Goal: Task Accomplishment & Management: Manage account settings

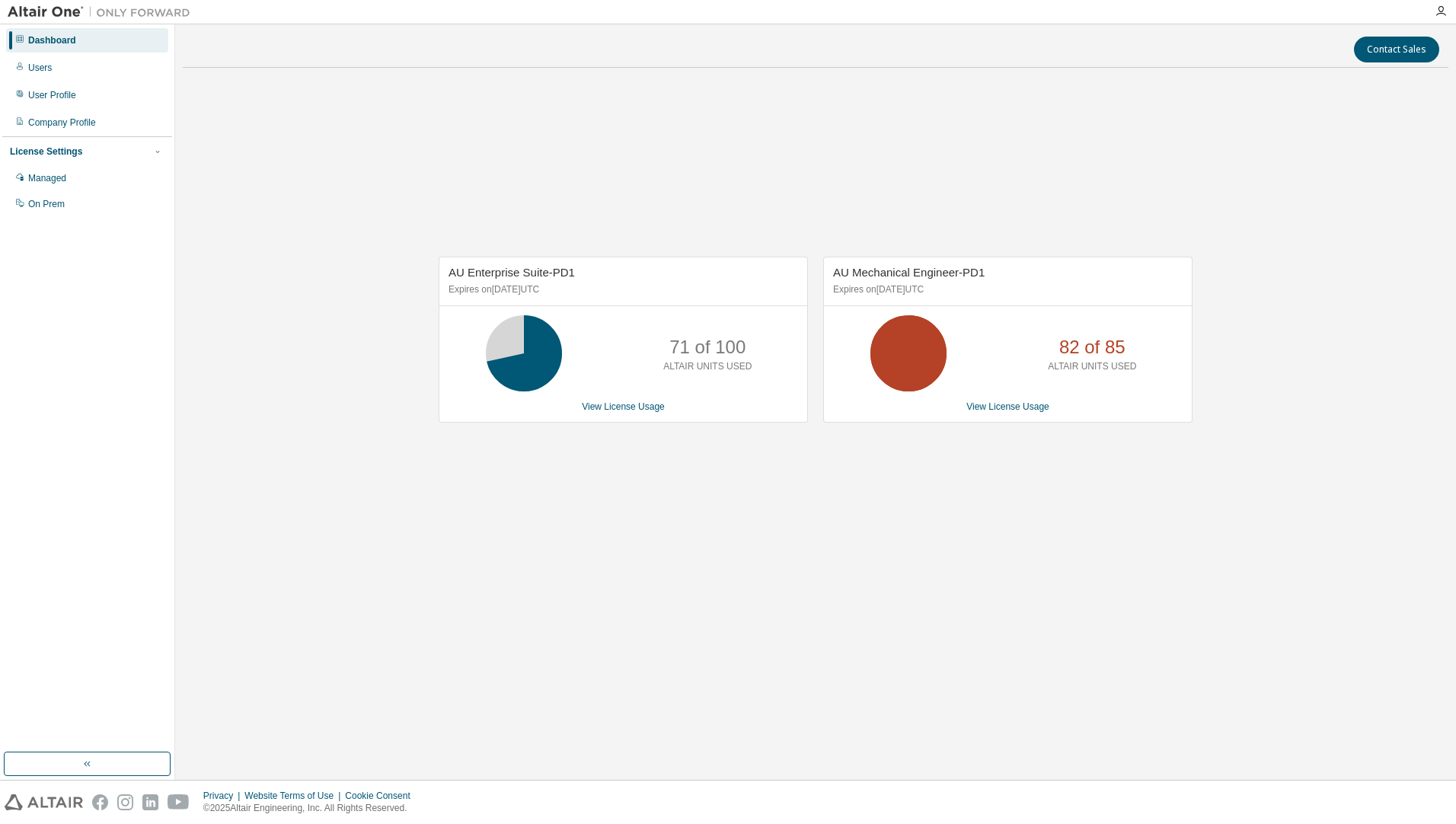
click at [685, 523] on div "AU Enterprise Suite-PD1 Expires on [DATE] UTC 71 of 100 ALTAIR UNITS USED View …" at bounding box center [815, 347] width 1266 height 536
click at [1004, 530] on div "AU Enterprise Suite-PD1 Expires on [DATE] UTC 71 of 100 ALTAIR UNITS USED View …" at bounding box center [815, 347] width 1266 height 536
click at [862, 152] on div "AU Enterprise Suite-PD1 Expires on [DATE] UTC 71 of 100 ALTAIR UNITS USED View …" at bounding box center [815, 347] width 1266 height 536
click at [995, 412] on link "View License Usage" at bounding box center [1008, 406] width 83 height 11
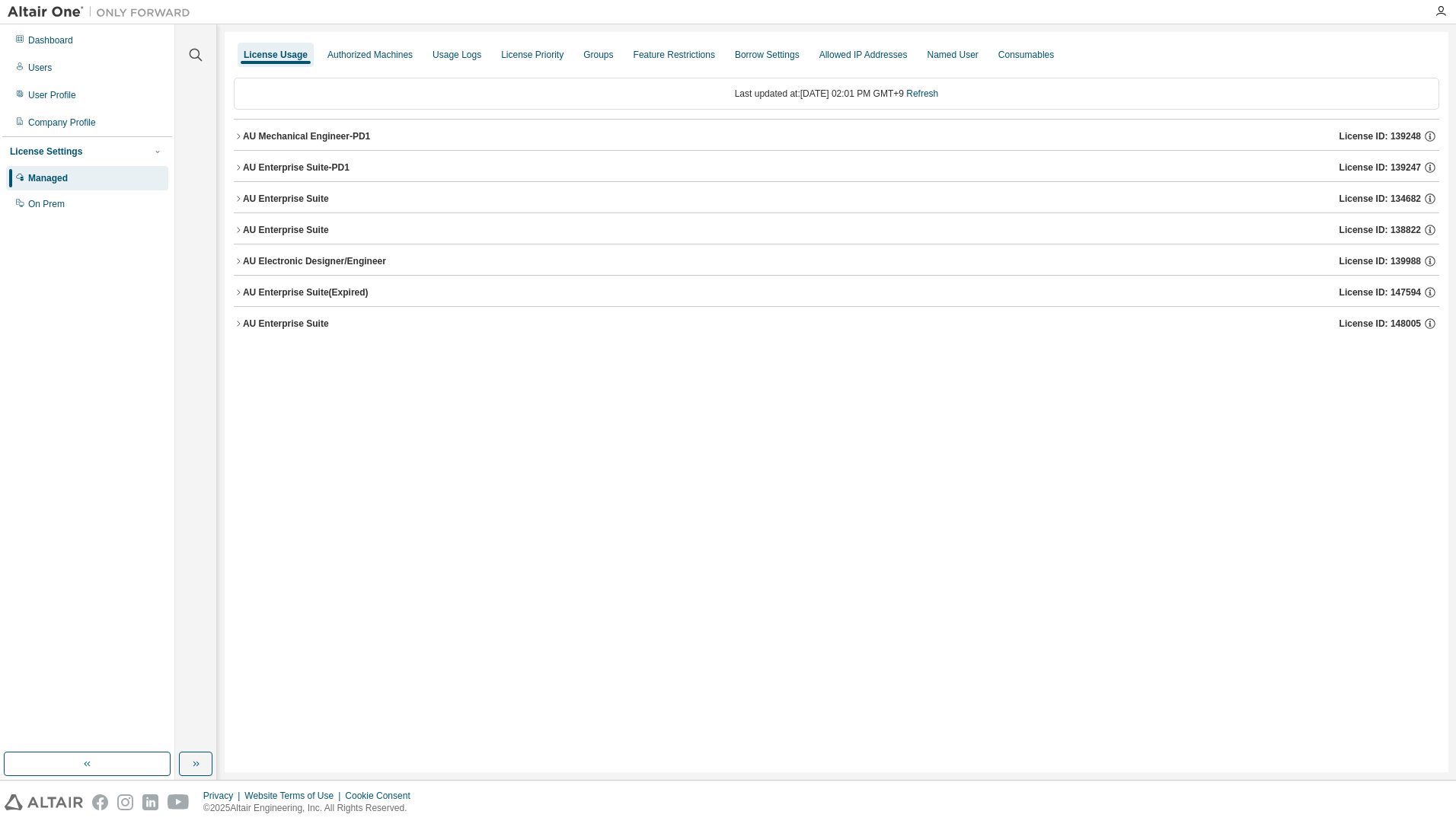
click at [312, 135] on div "AU Mechanical Engineer-PD1" at bounding box center [306, 135] width 127 height 12
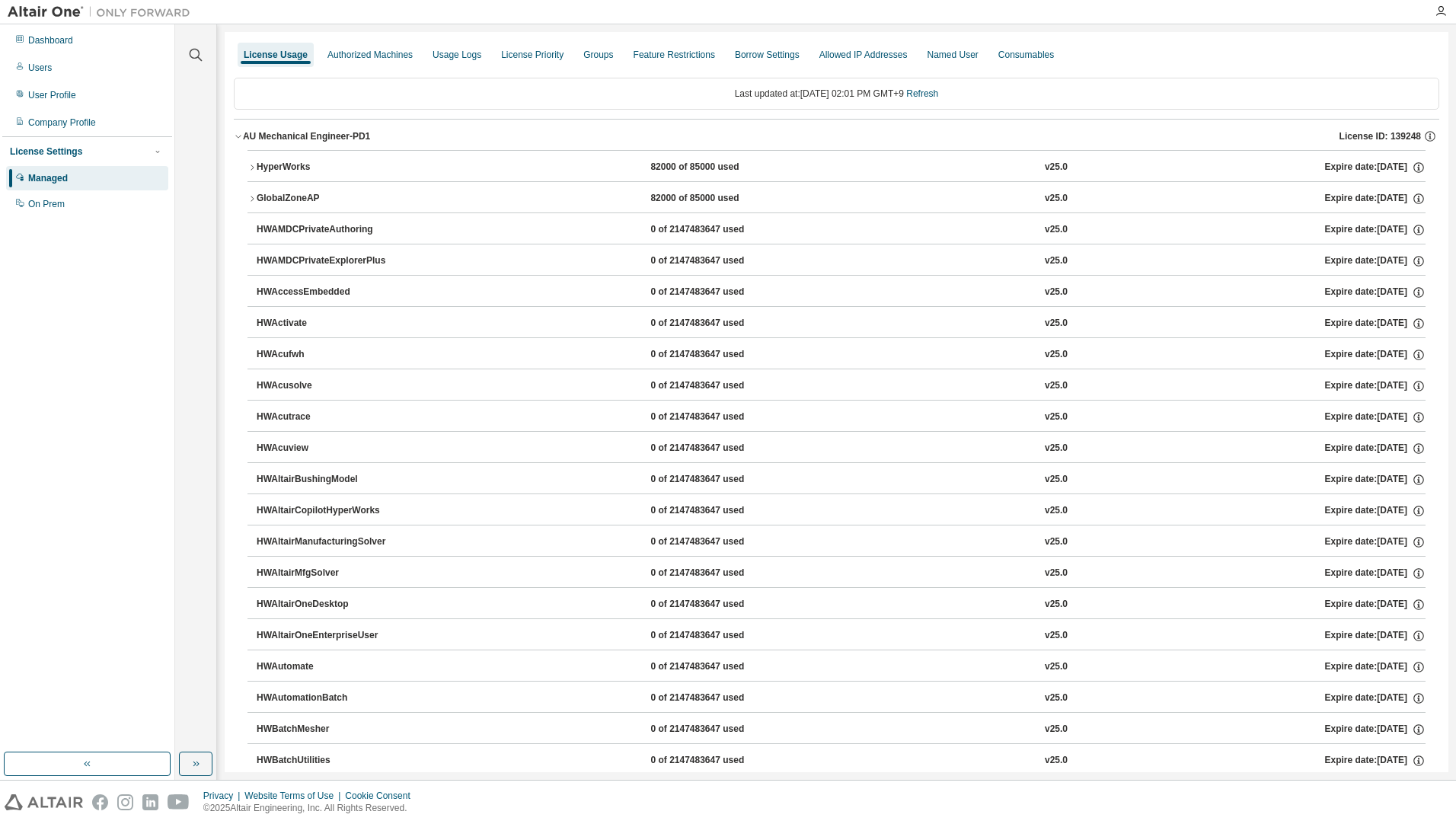
click at [295, 161] on div "HyperWorks" at bounding box center [325, 167] width 137 height 14
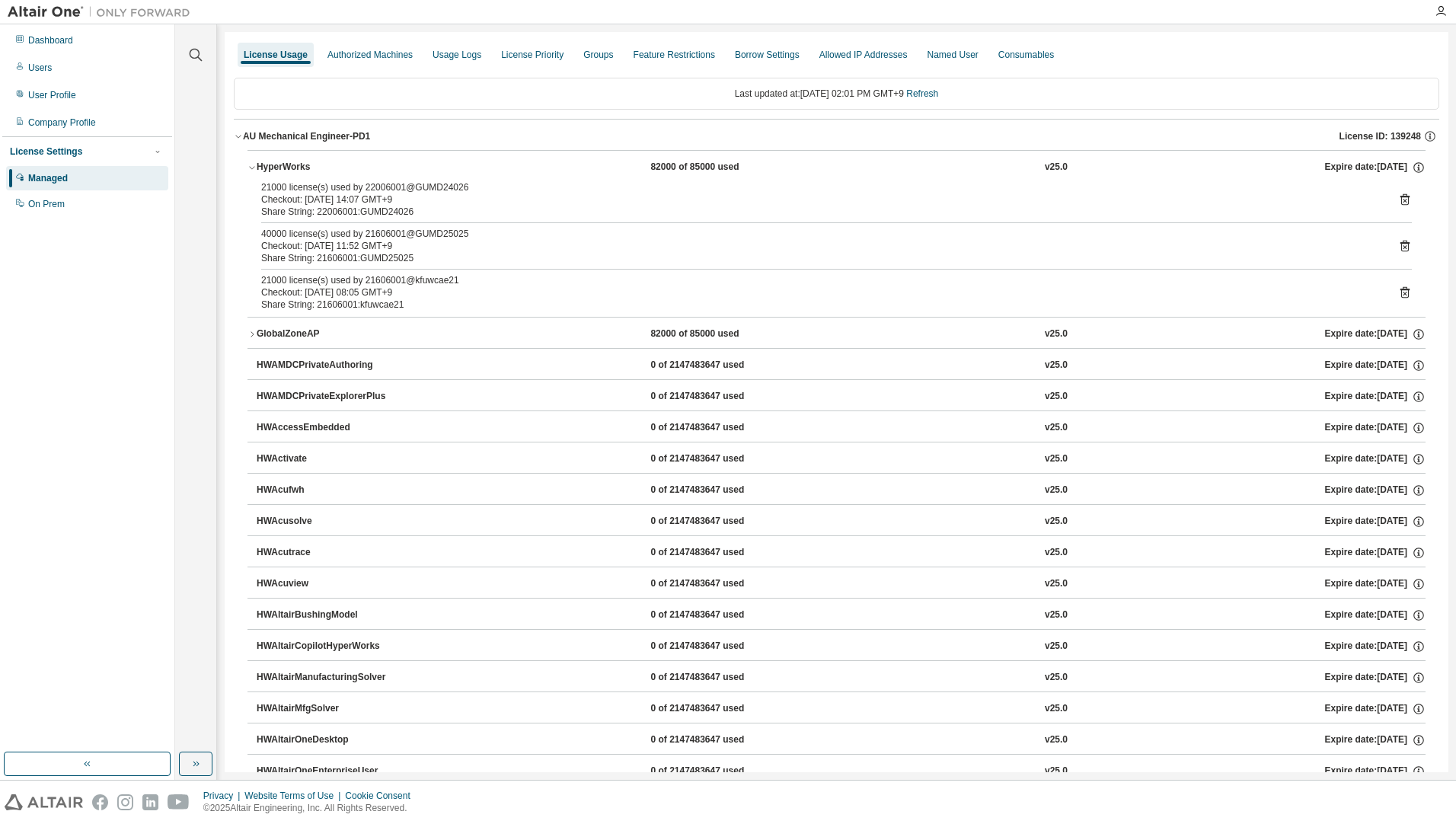
click at [378, 185] on div "21000 license(s) used by 22006001@GUMD24026" at bounding box center [818, 187] width 1114 height 12
click at [380, 190] on div "21000 license(s) used by 22006001@GUMD24026" at bounding box center [818, 187] width 1114 height 12
click at [385, 183] on div "21000 license(s) used by 22006001@GUMD24026" at bounding box center [818, 187] width 1114 height 12
click at [34, 38] on div "Dashboard" at bounding box center [51, 40] width 45 height 12
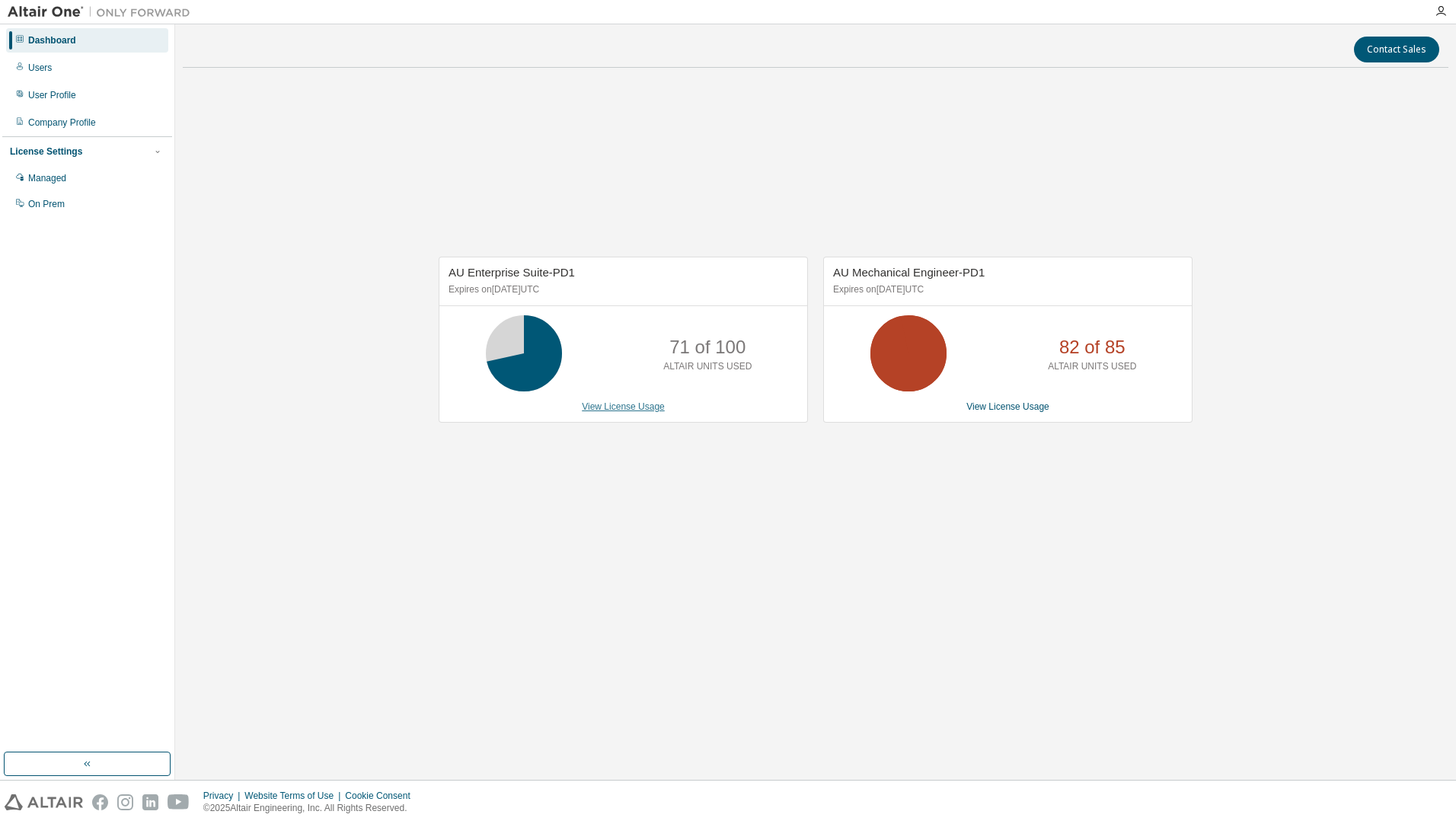
click at [614, 406] on link "View License Usage" at bounding box center [623, 406] width 83 height 11
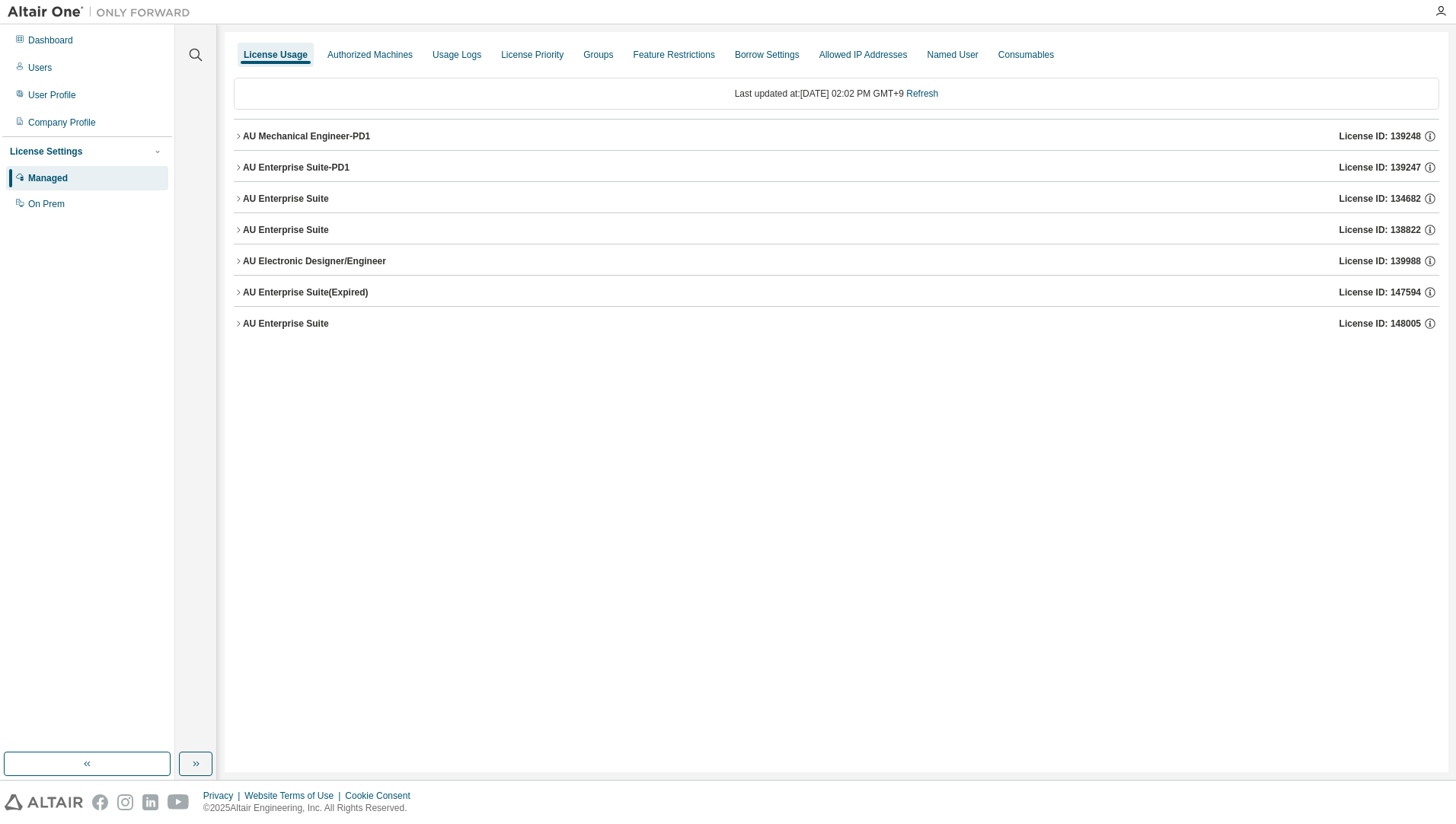
click at [330, 140] on div "AU Mechanical Engineer-PD1" at bounding box center [306, 135] width 127 height 12
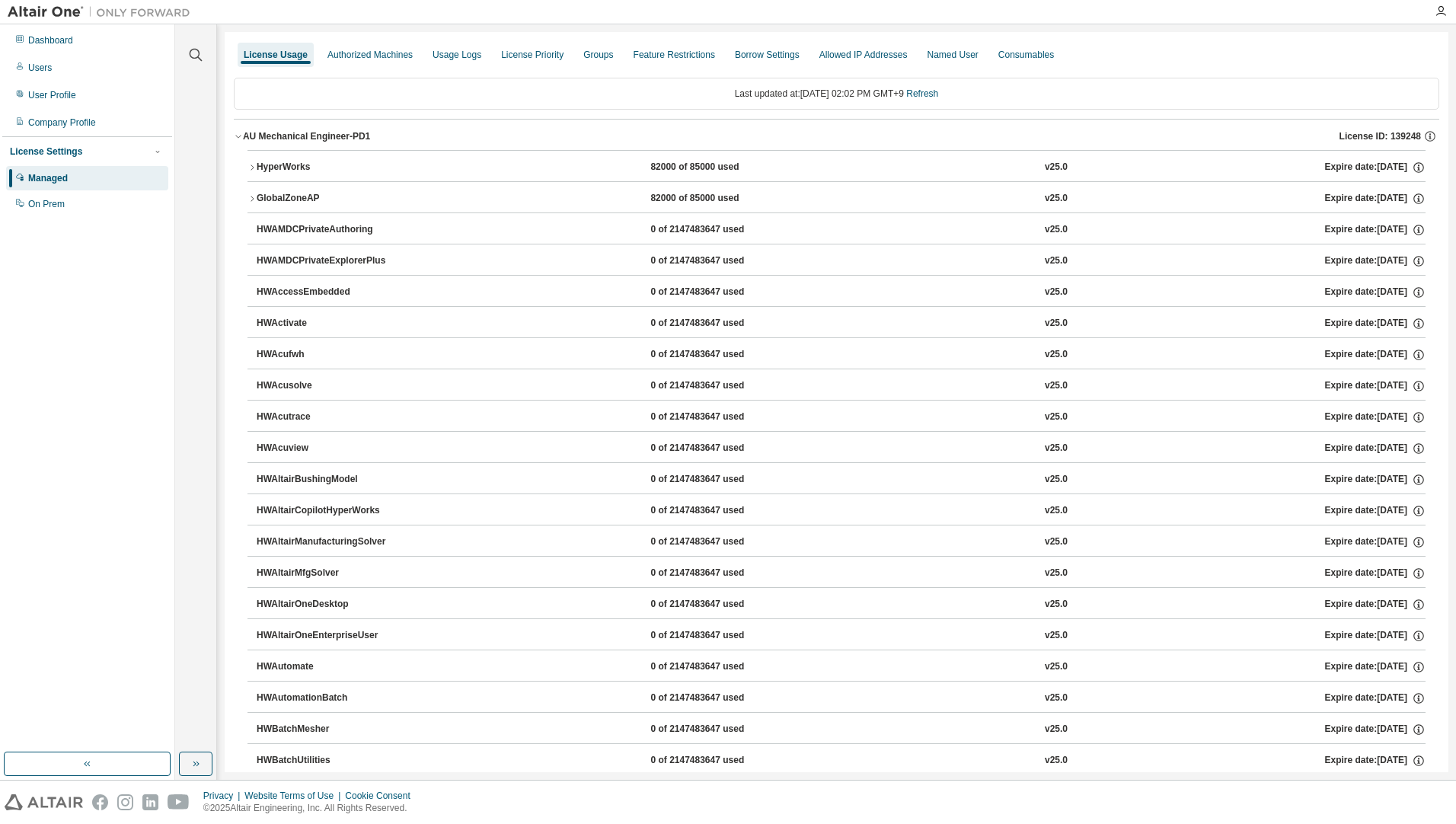
click at [287, 170] on div "HyperWorks" at bounding box center [325, 167] width 137 height 14
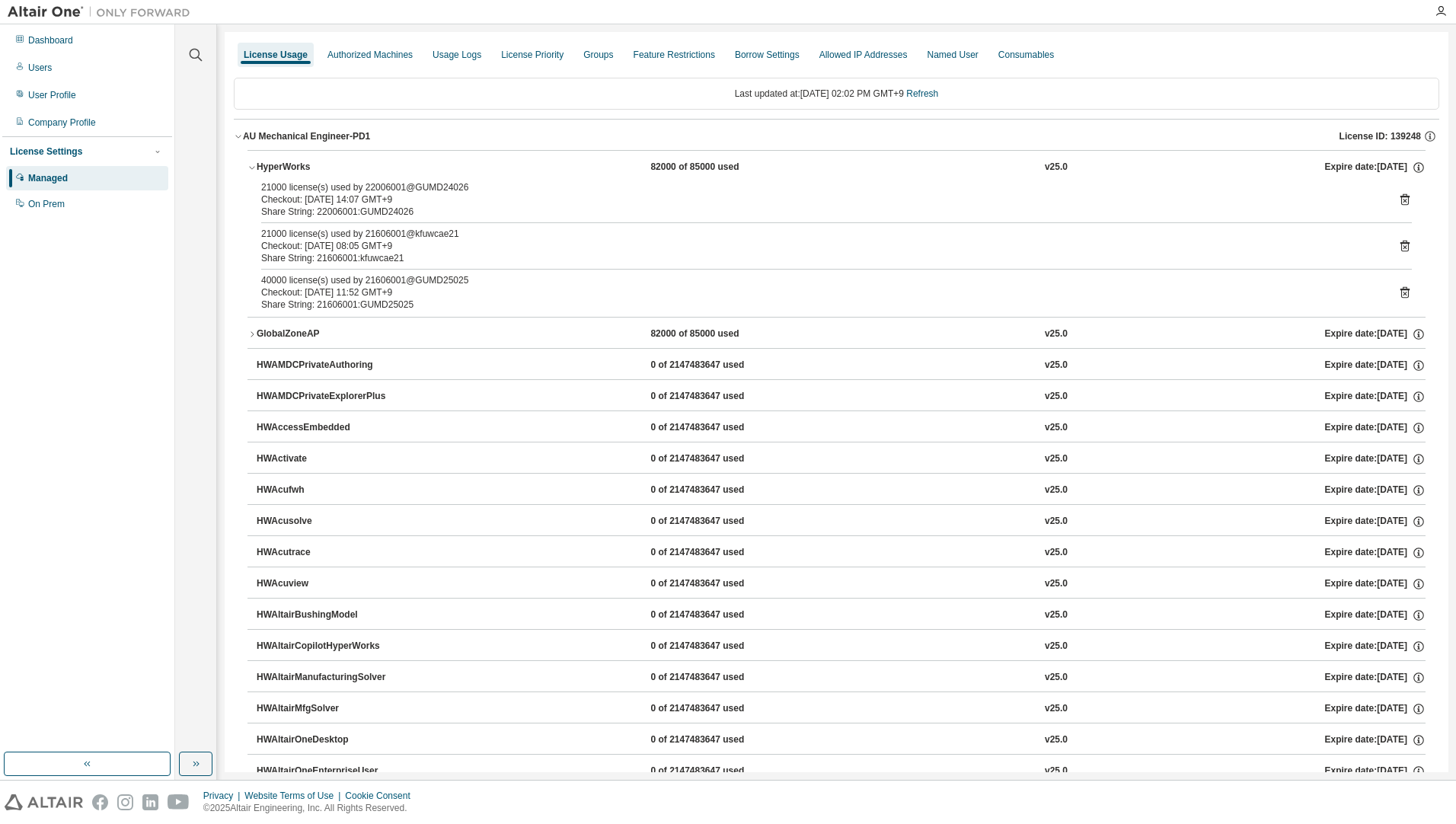
click at [266, 133] on div "AU Mechanical Engineer-PD1" at bounding box center [306, 135] width 127 height 12
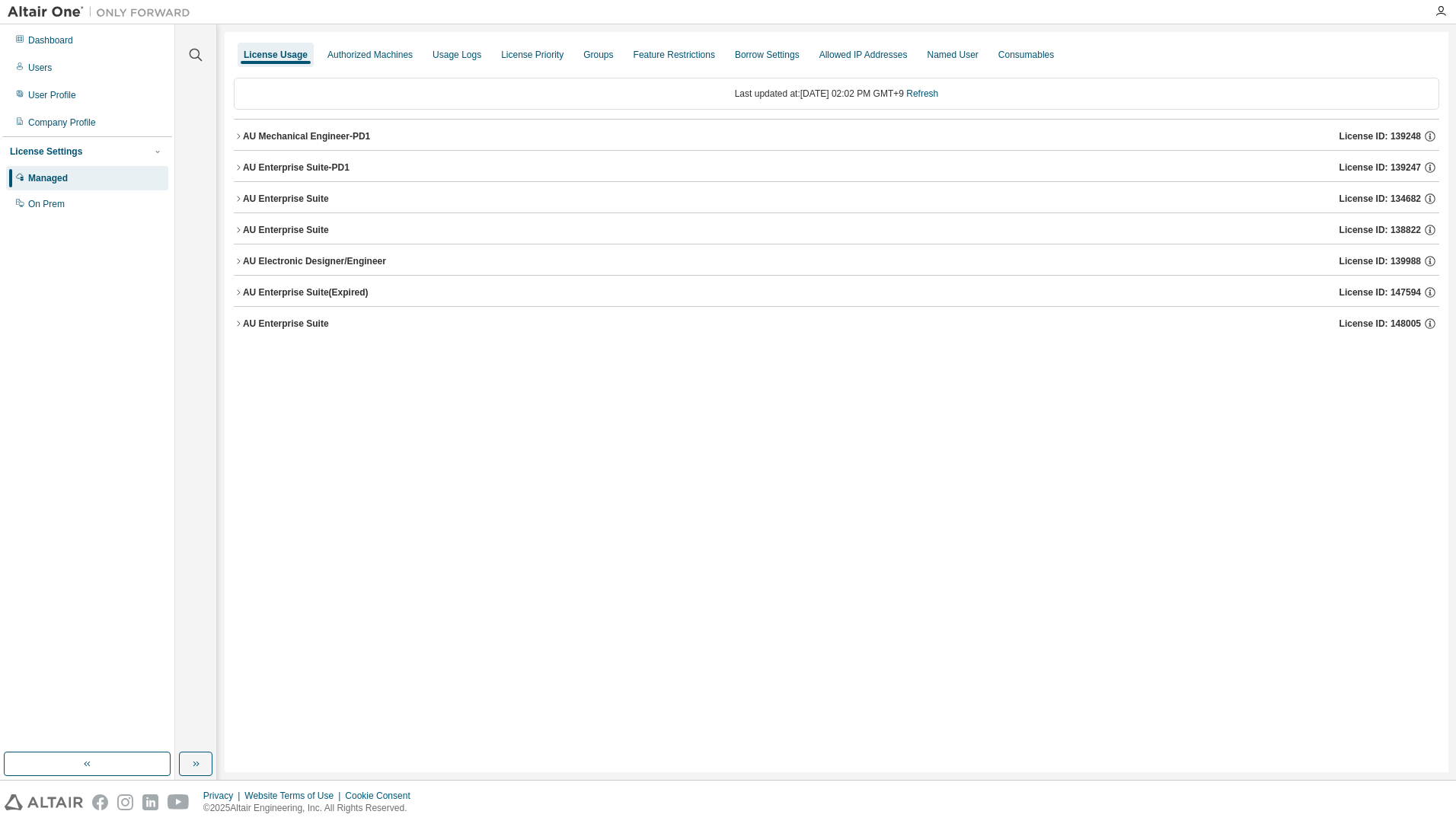
click at [287, 176] on button "AU Enterprise Suite-PD1 License ID: 139247" at bounding box center [836, 168] width 1205 height 33
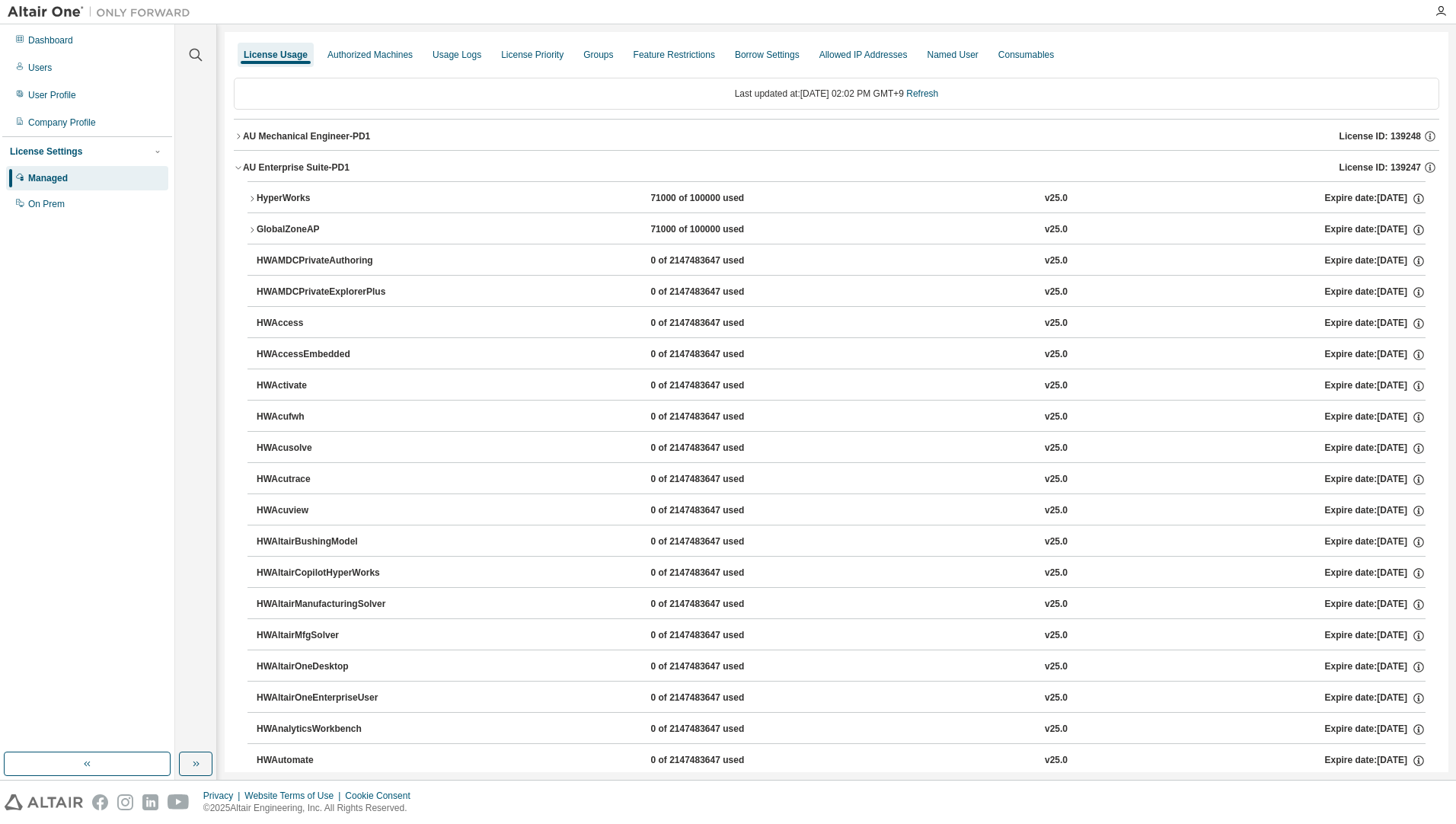
click at [304, 200] on div "HyperWorks" at bounding box center [325, 198] width 137 height 14
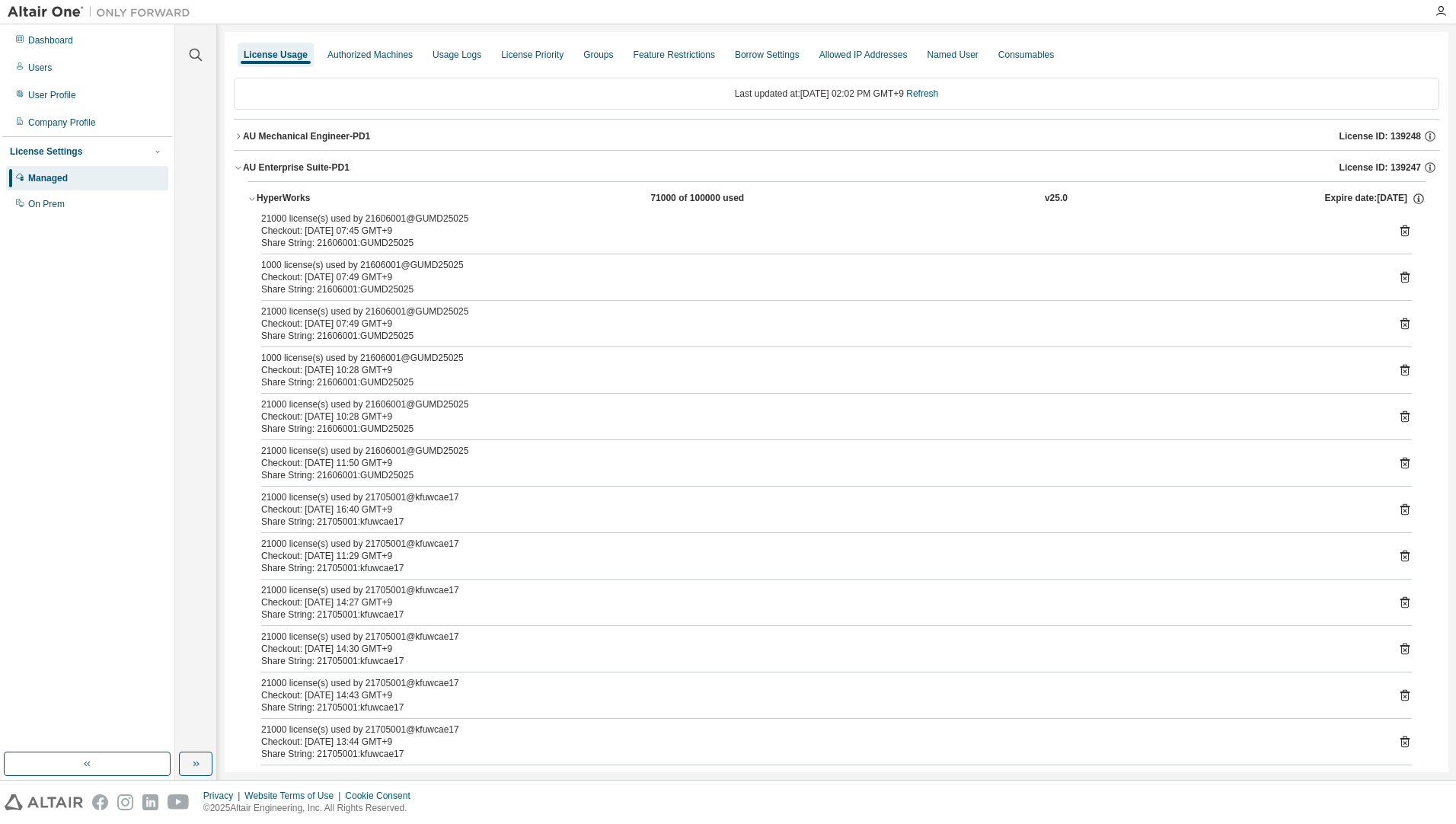
click at [33, 27] on div "Dashboard Users User Profile Company Profile License Settings Managed On Prem" at bounding box center [87, 122] width 170 height 191
click at [33, 44] on div "Dashboard" at bounding box center [51, 40] width 45 height 12
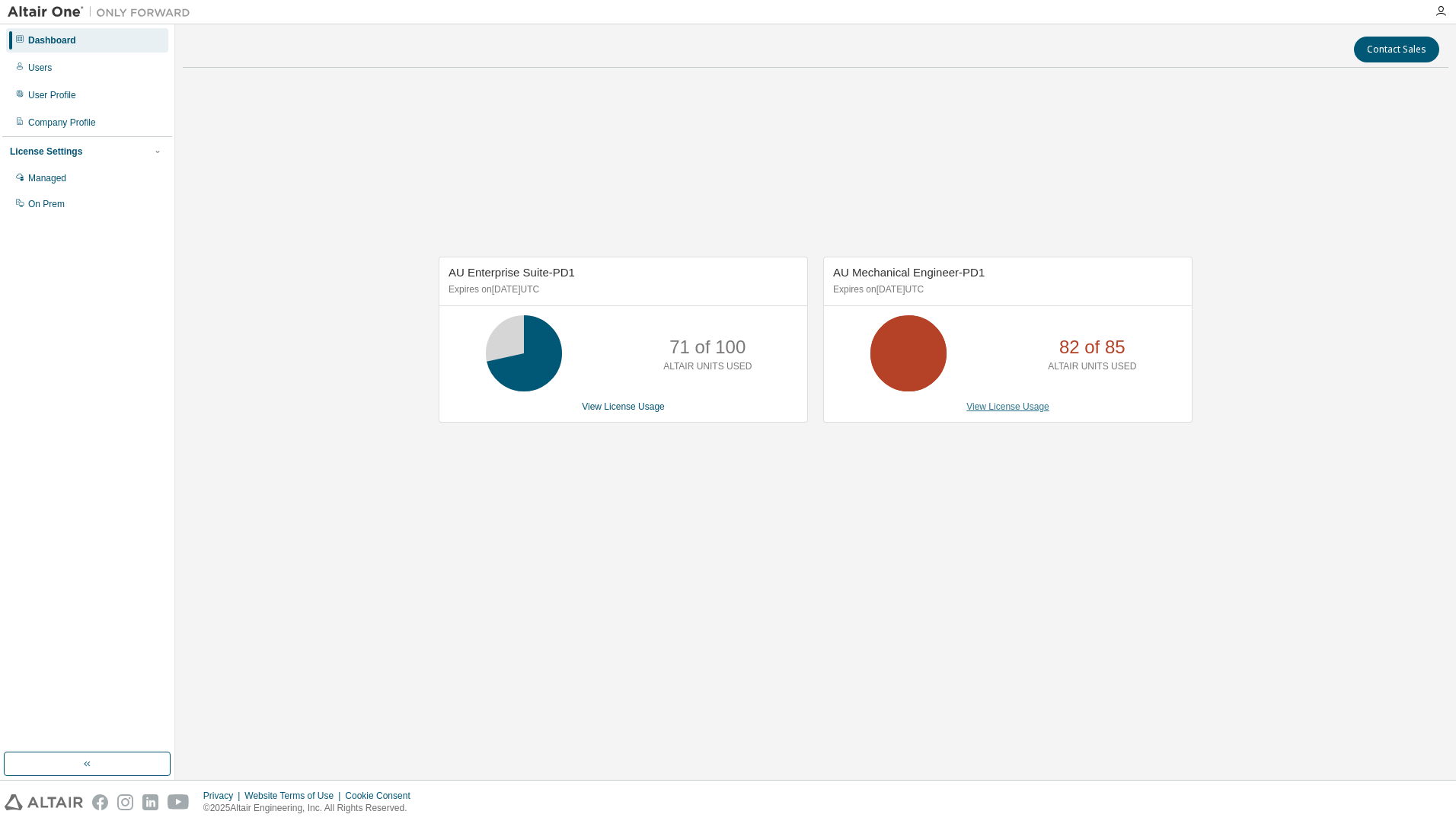
click at [1025, 409] on link "View License Usage" at bounding box center [1008, 406] width 83 height 11
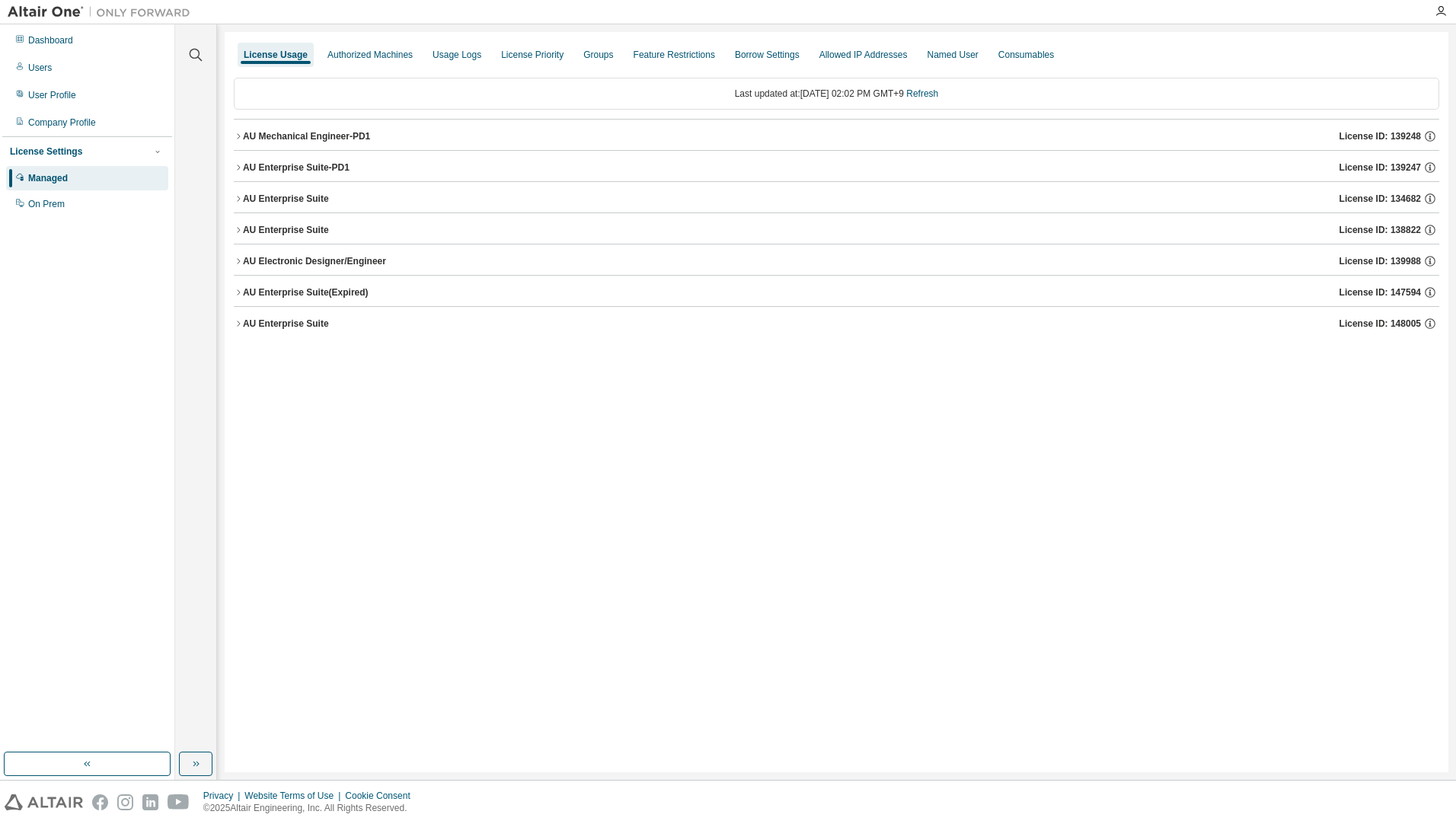
click at [322, 134] on div "AU Mechanical Engineer-PD1" at bounding box center [306, 135] width 127 height 12
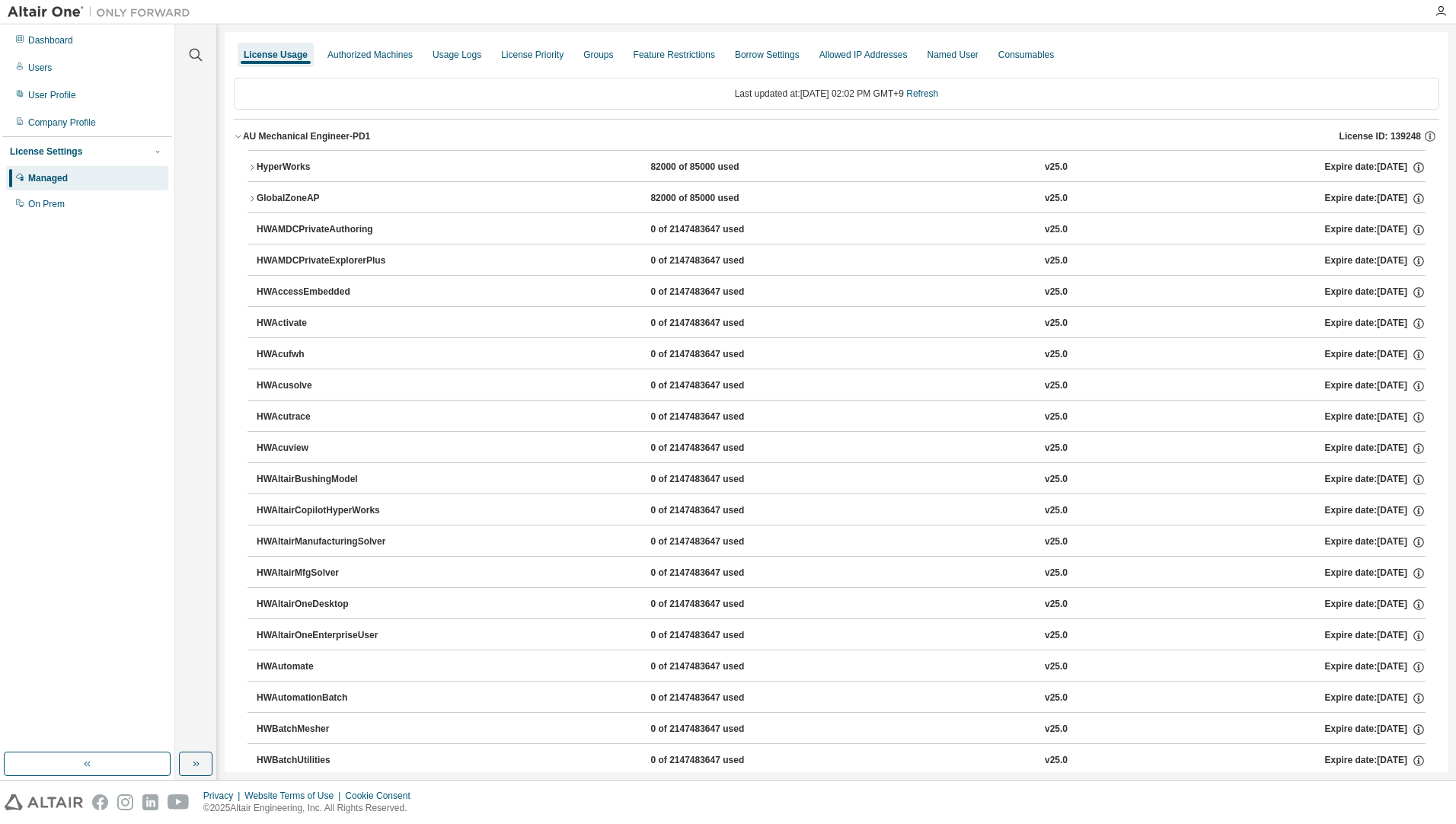
click at [318, 167] on div "HyperWorks" at bounding box center [325, 167] width 137 height 14
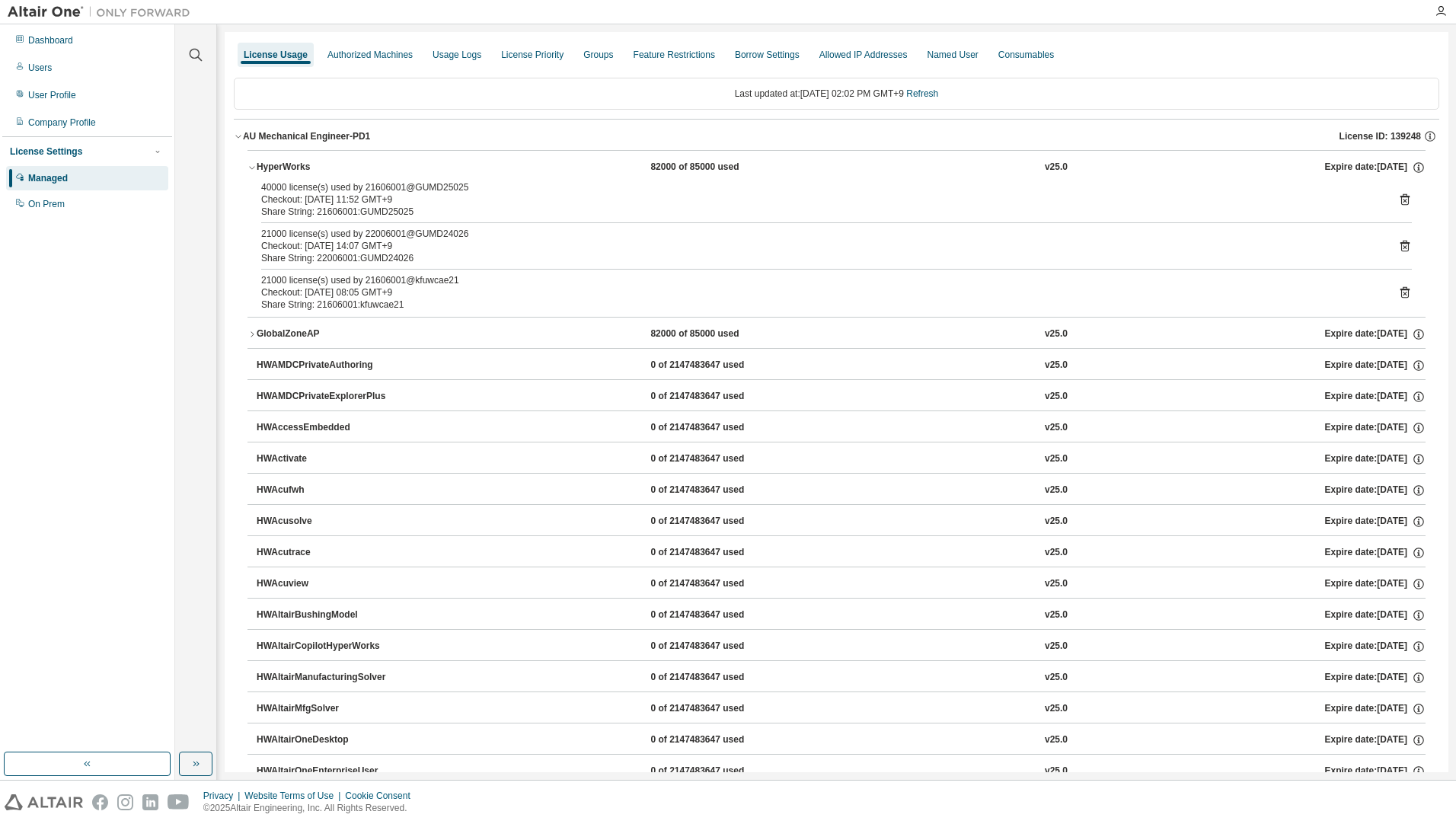
click at [328, 138] on div "AU Mechanical Engineer-PD1" at bounding box center [306, 135] width 127 height 12
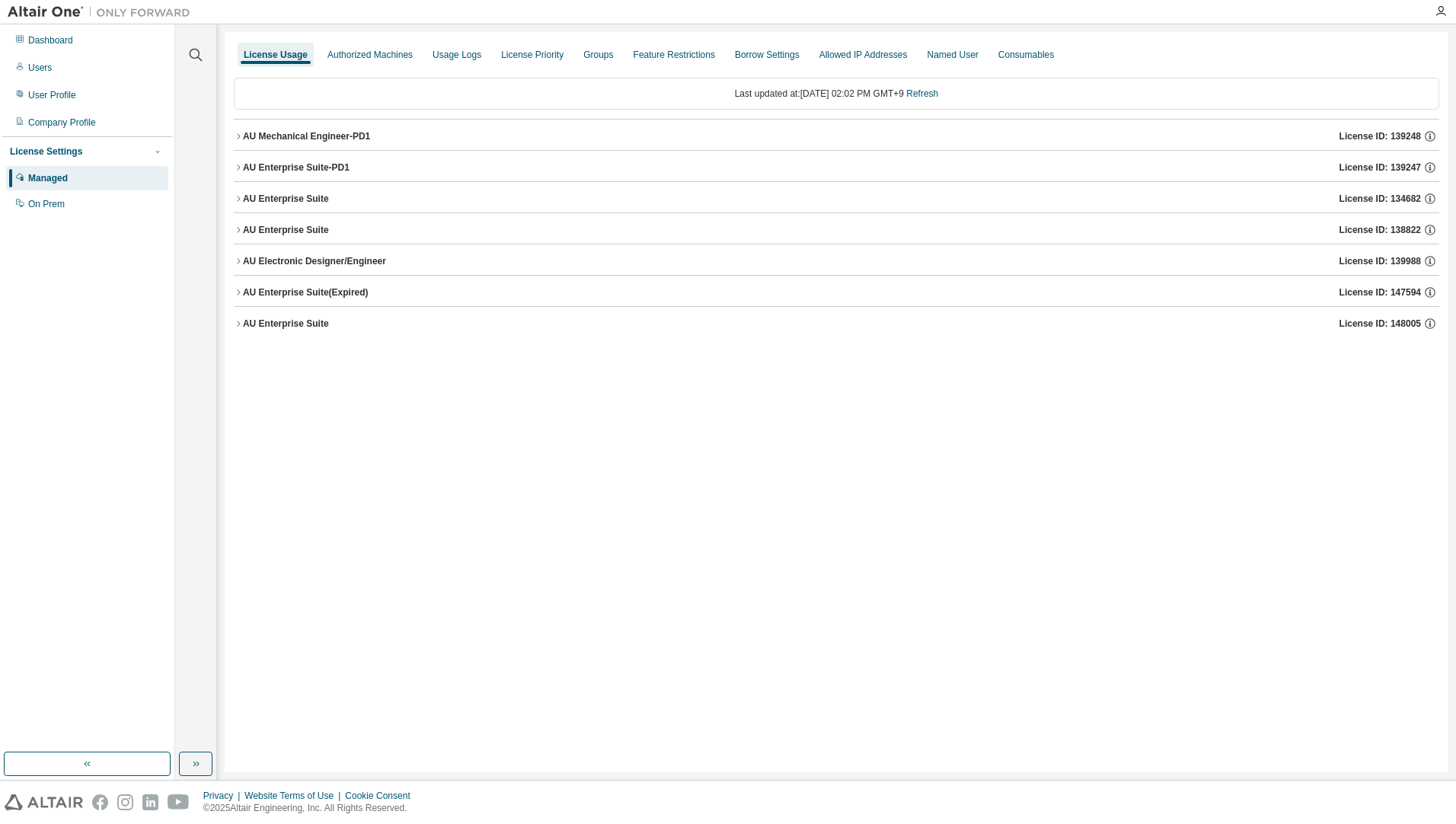
click at [336, 169] on div "AU Enterprise Suite-PD1" at bounding box center [296, 167] width 107 height 12
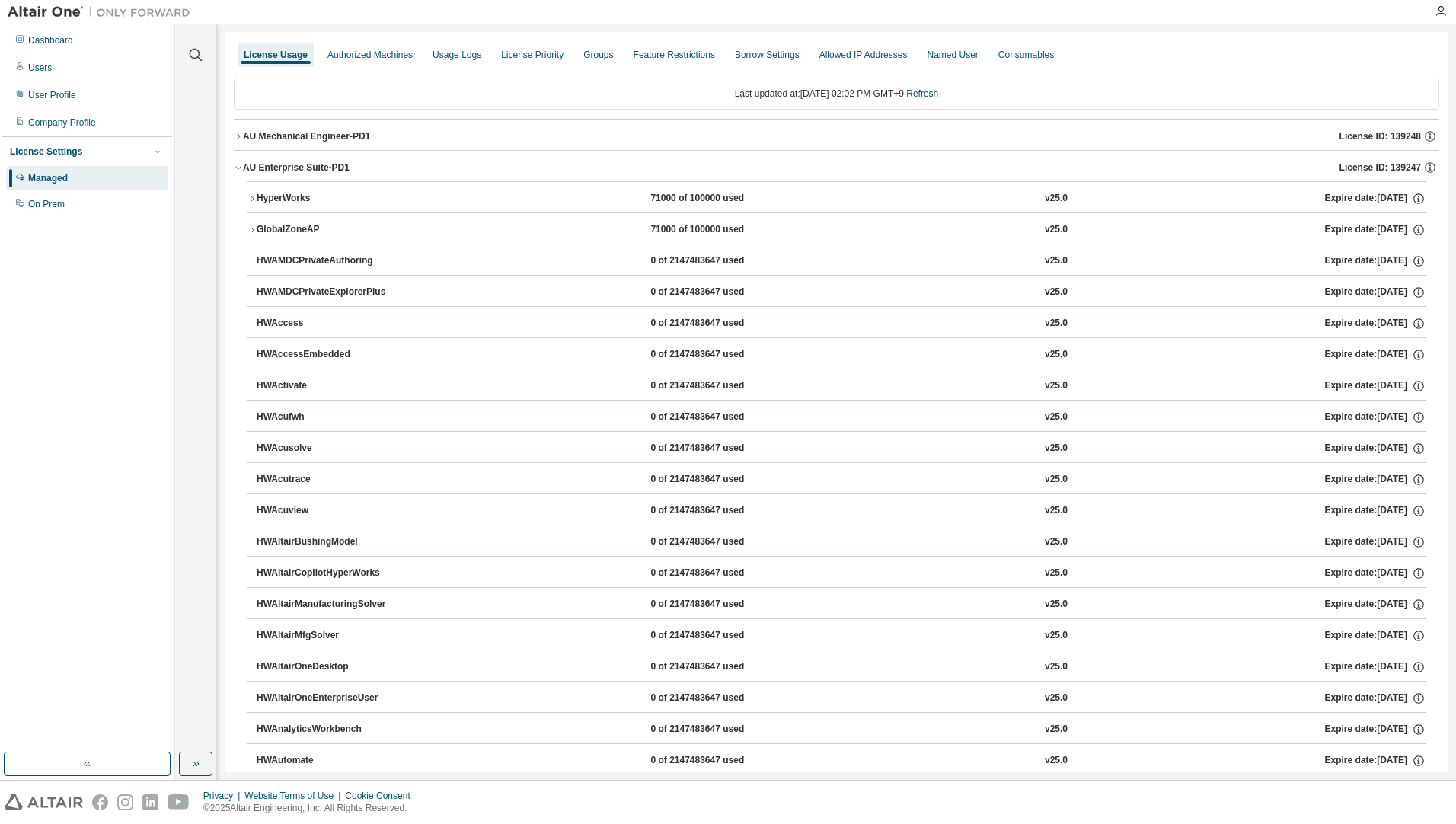
click at [322, 203] on div "HyperWorks" at bounding box center [325, 198] width 137 height 14
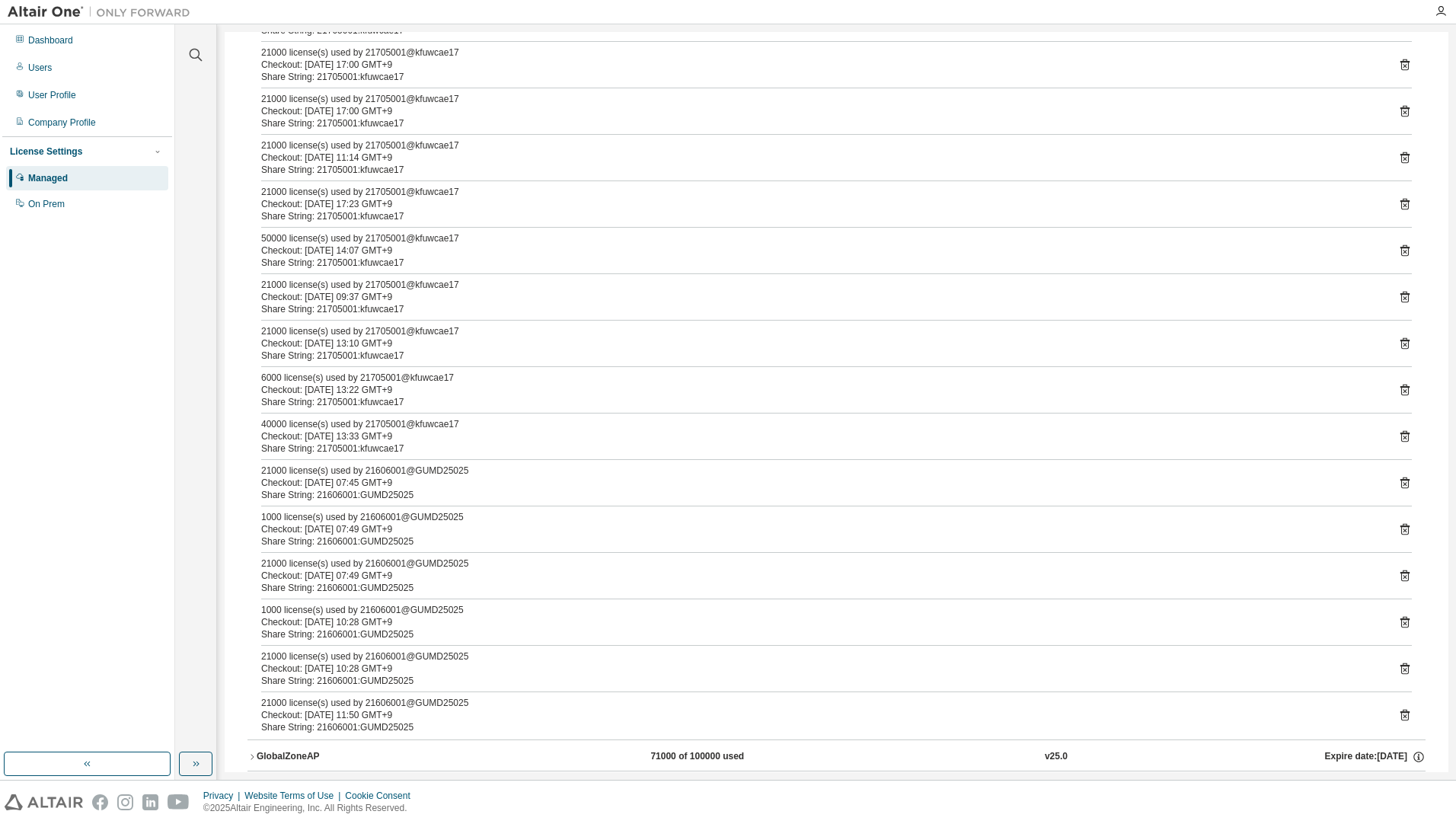
scroll to position [609, 0]
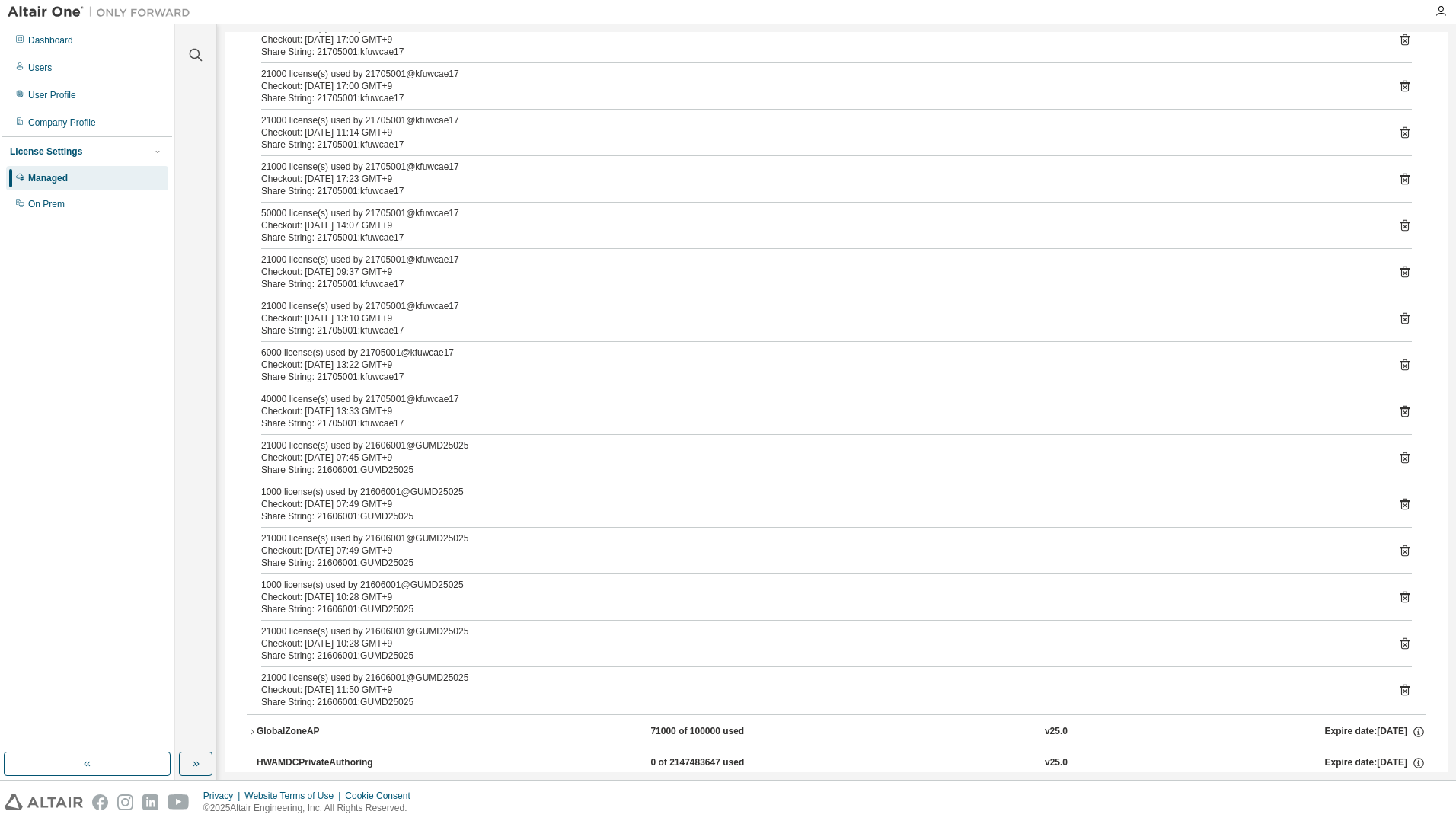
click at [1401, 690] on icon at bounding box center [1405, 689] width 9 height 11
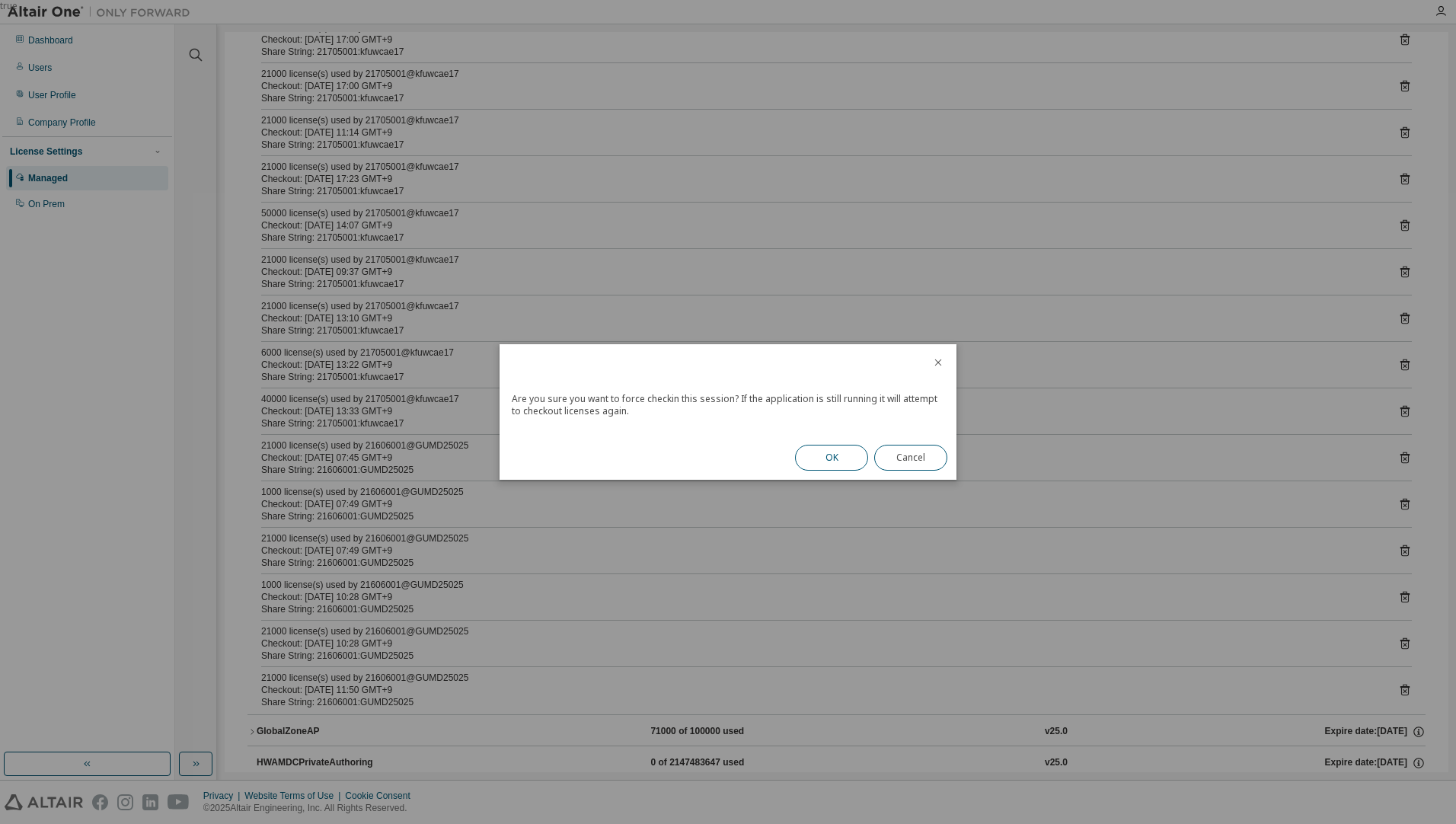
click at [842, 453] on button "OK" at bounding box center [831, 457] width 73 height 26
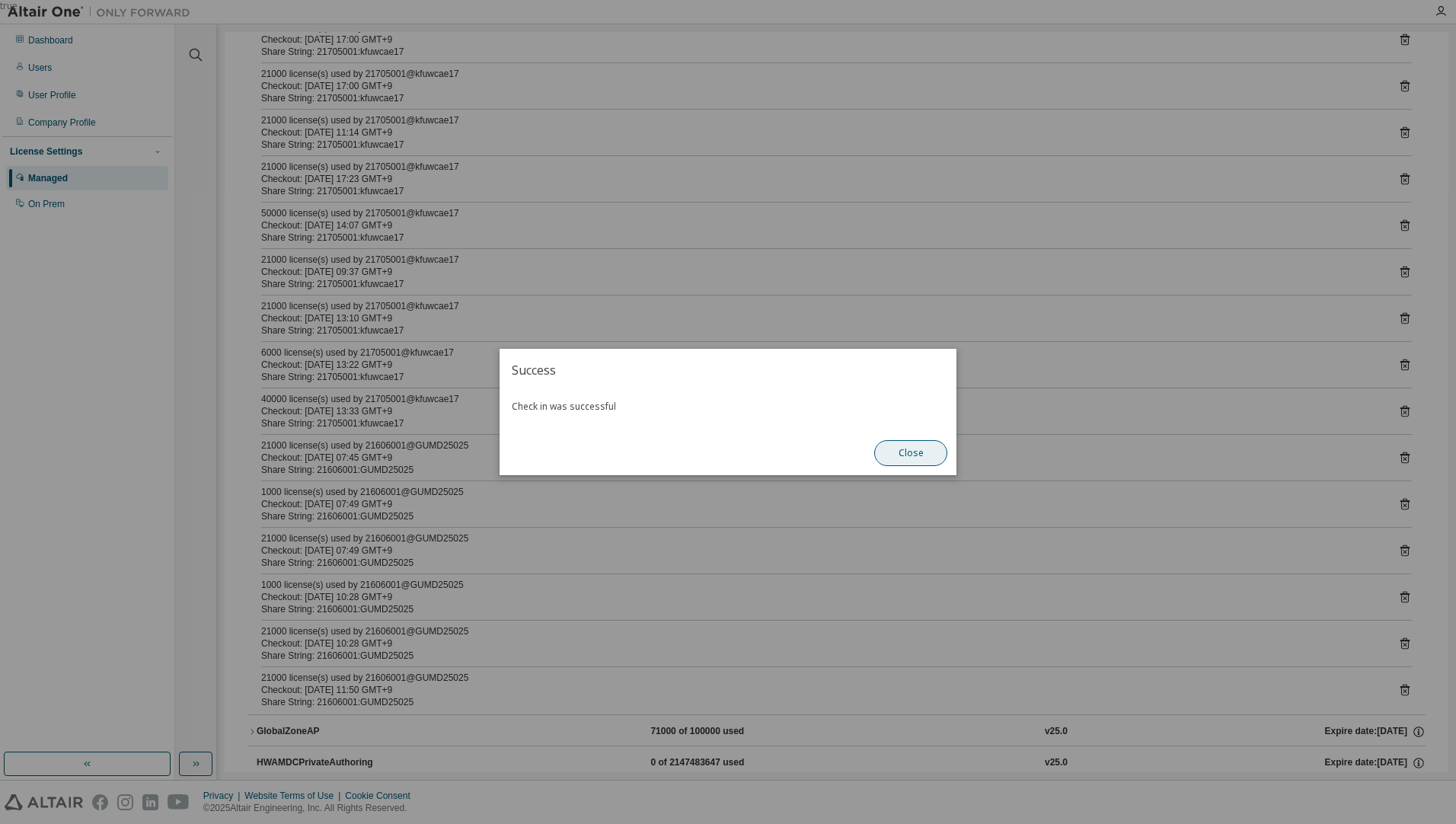
click at [929, 461] on button "Close" at bounding box center [910, 453] width 73 height 26
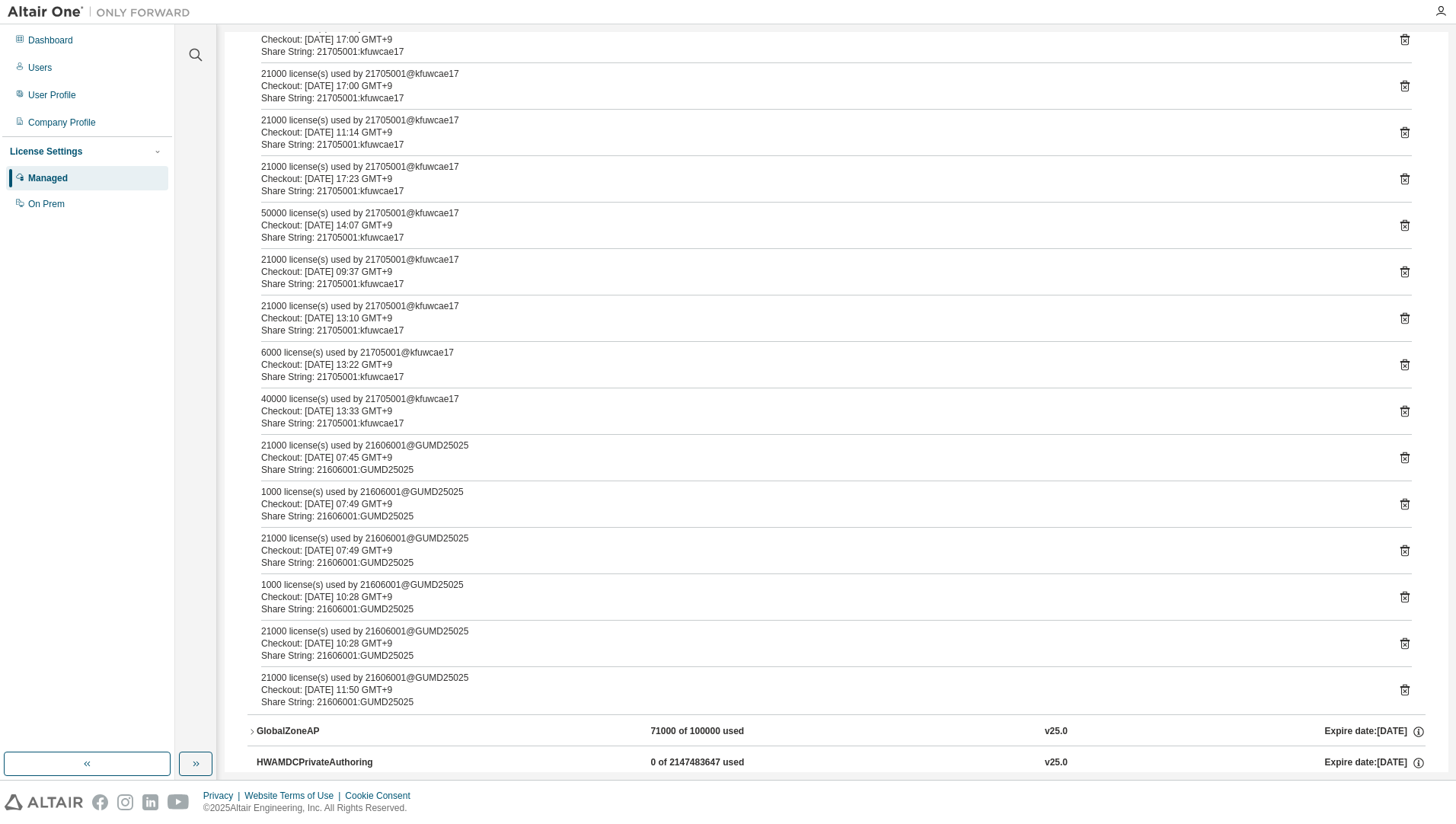
click at [1398, 645] on icon at bounding box center [1404, 642] width 14 height 14
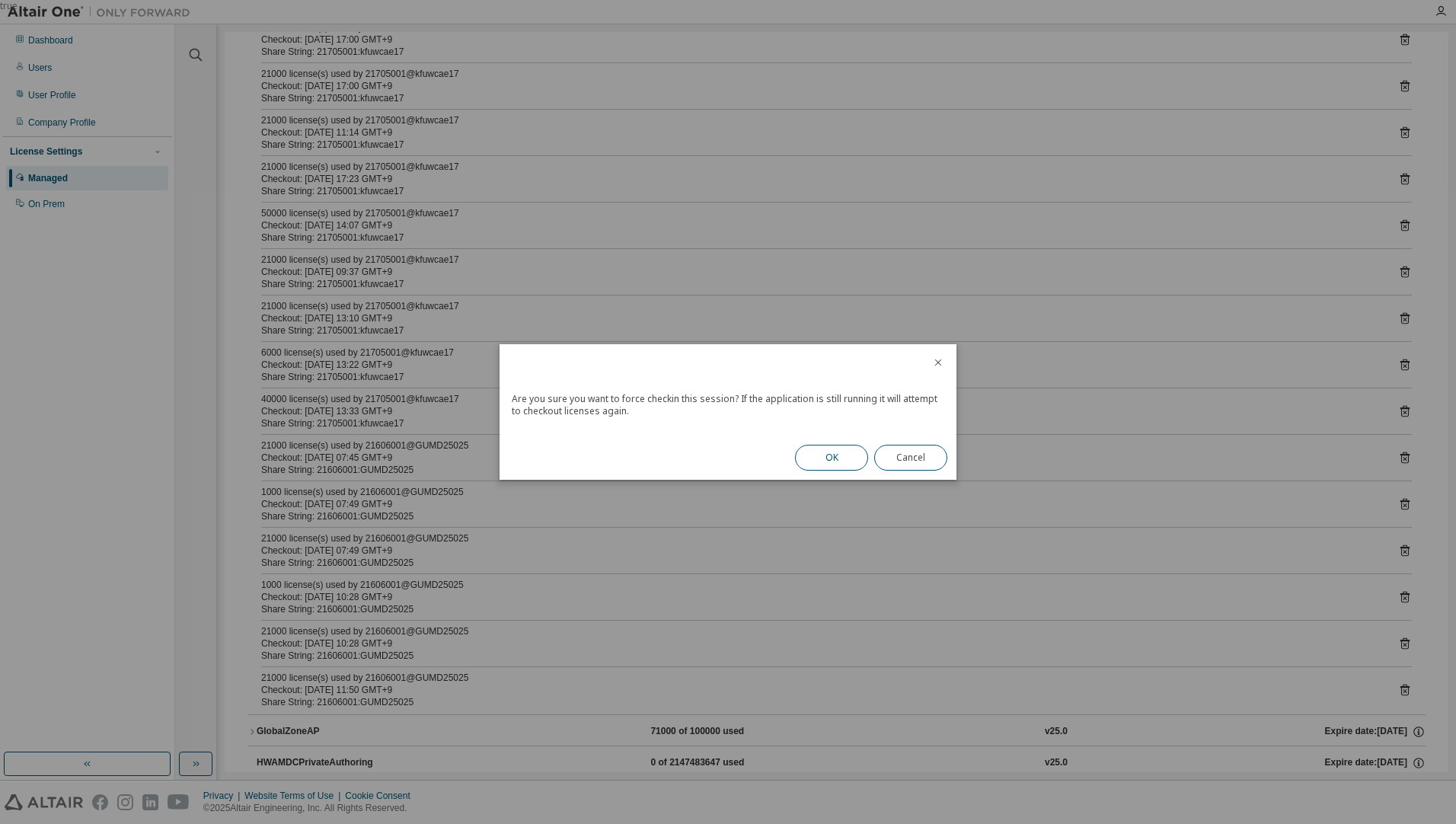
click at [820, 447] on button "OK" at bounding box center [831, 457] width 73 height 26
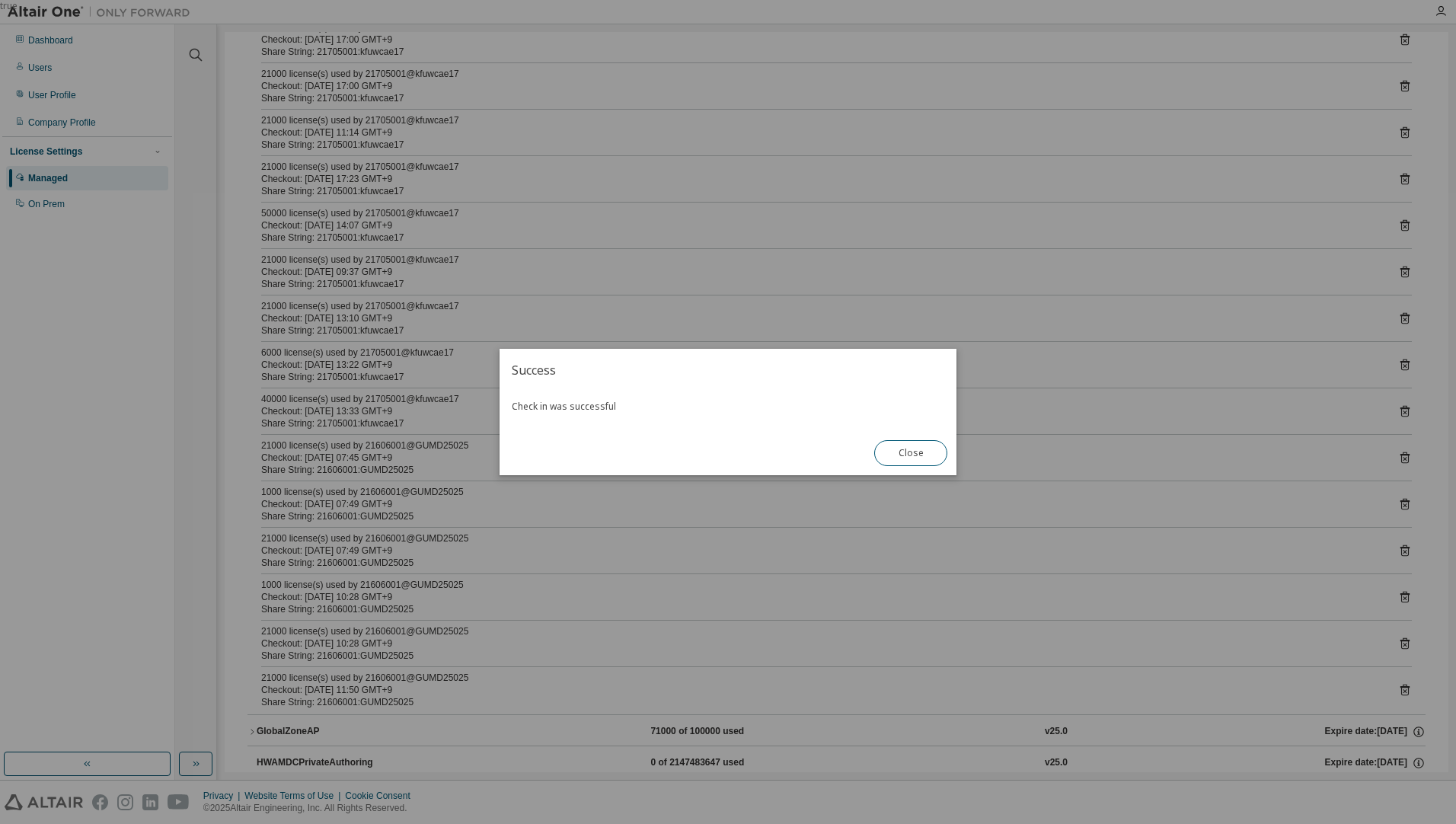
click at [884, 441] on button "Close" at bounding box center [910, 453] width 73 height 26
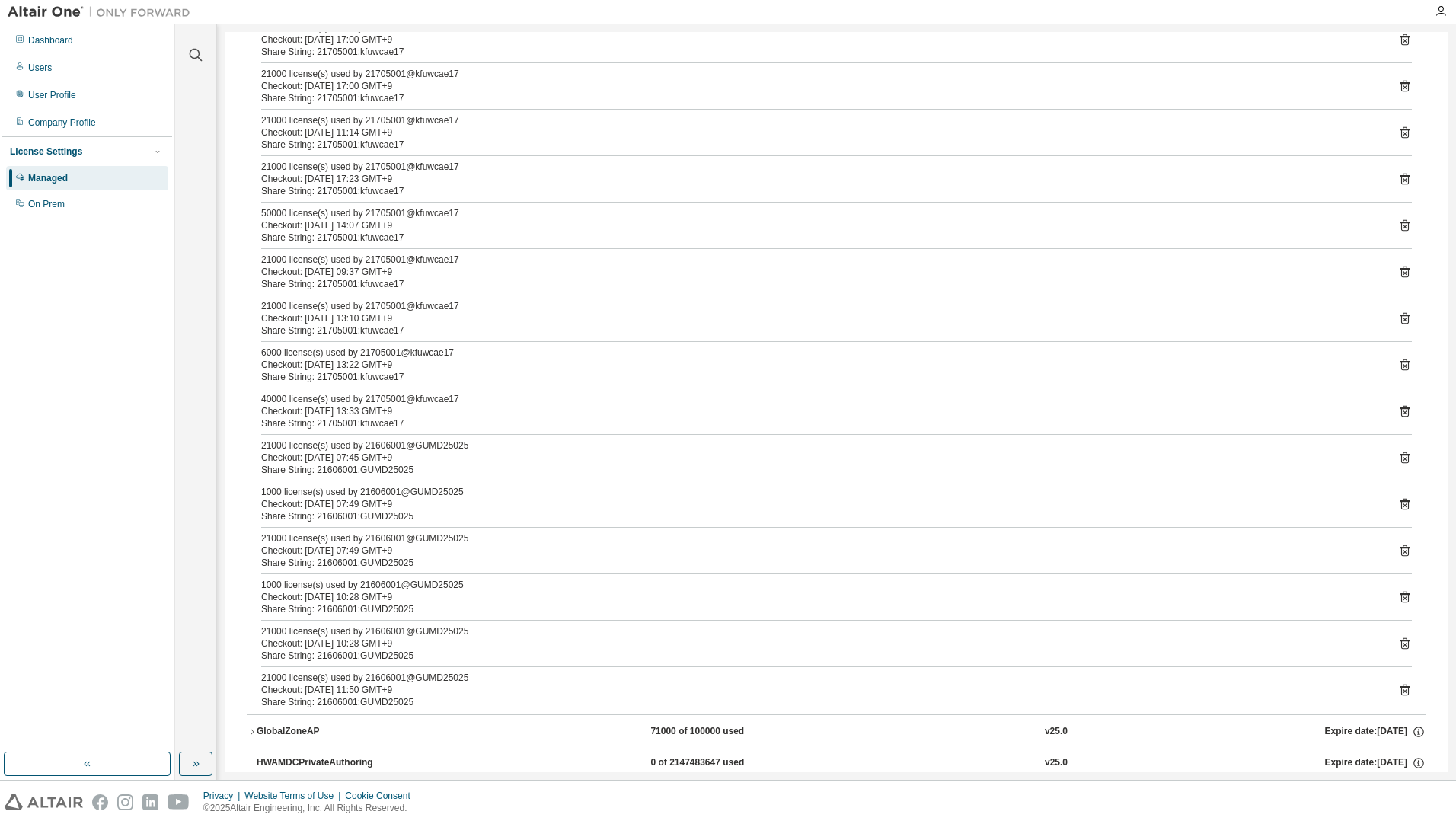
click at [1403, 598] on icon at bounding box center [1404, 598] width 4 height 4
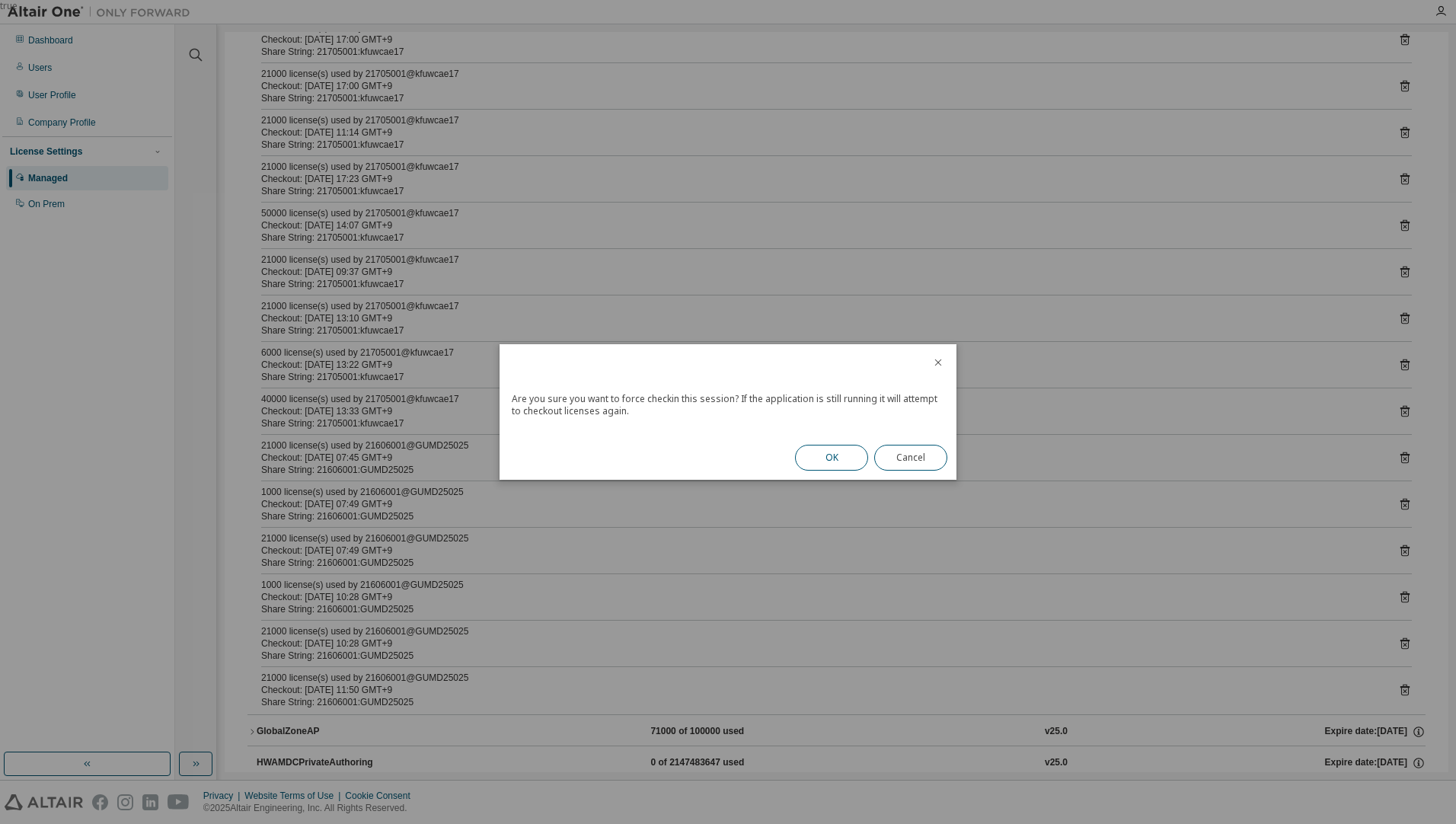
click at [851, 465] on button "OK" at bounding box center [831, 457] width 73 height 26
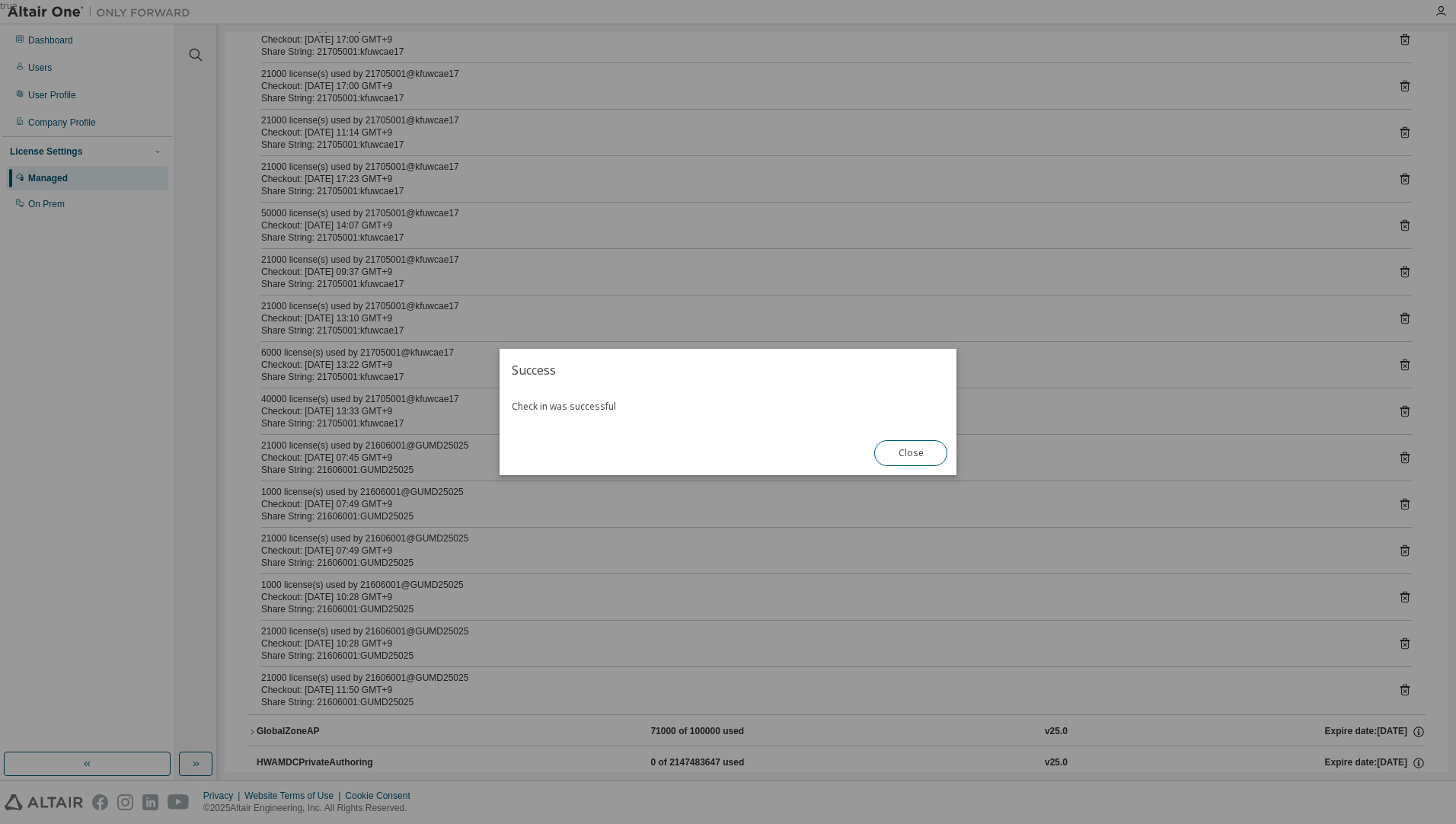
drag, startPoint x: 909, startPoint y: 456, endPoint x: 958, endPoint y: 459, distance: 49.1
click at [912, 455] on button "Close" at bounding box center [910, 453] width 73 height 26
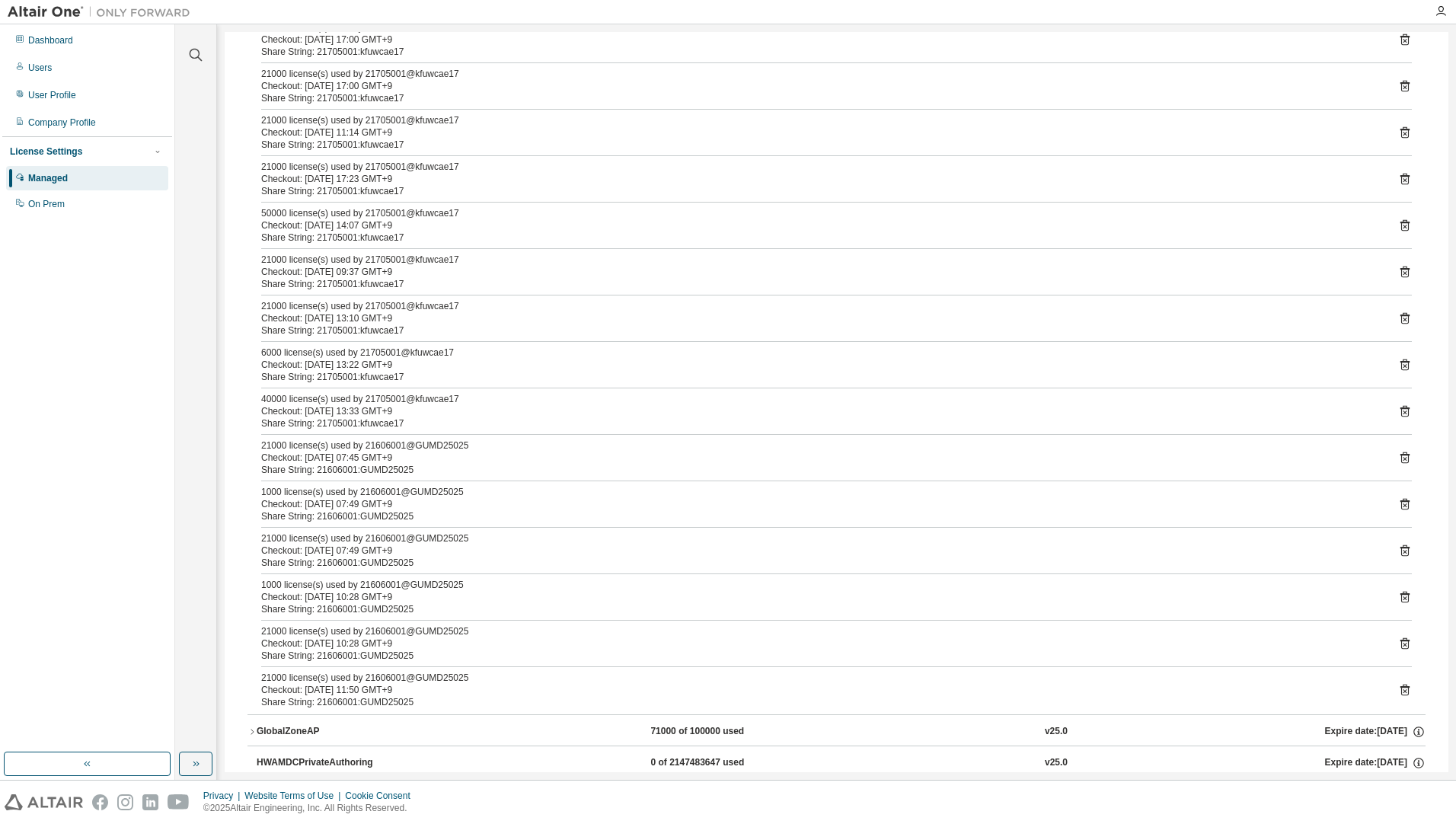
click at [1401, 550] on icon at bounding box center [1405, 550] width 9 height 11
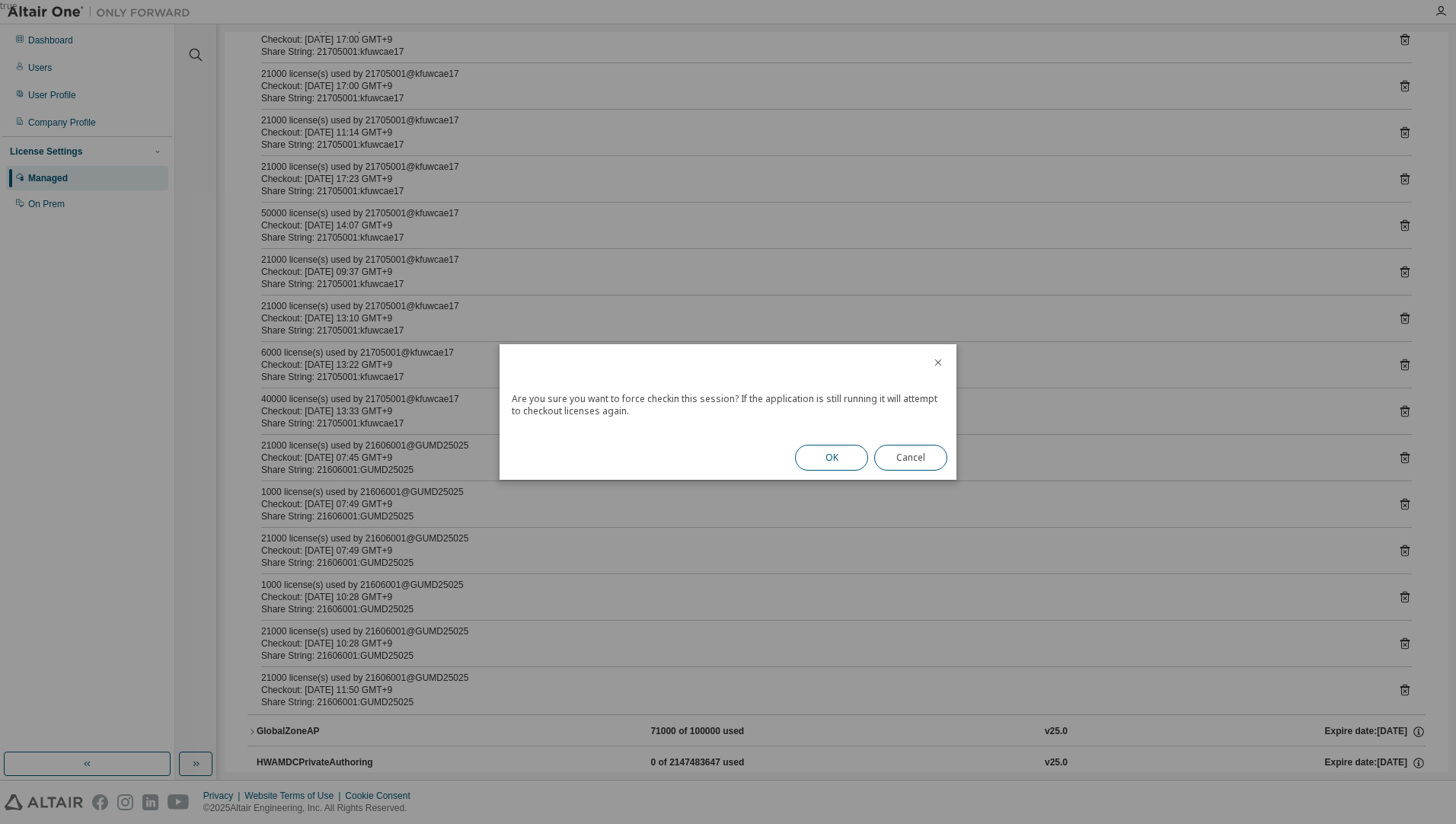
click at [807, 451] on button "OK" at bounding box center [831, 457] width 73 height 26
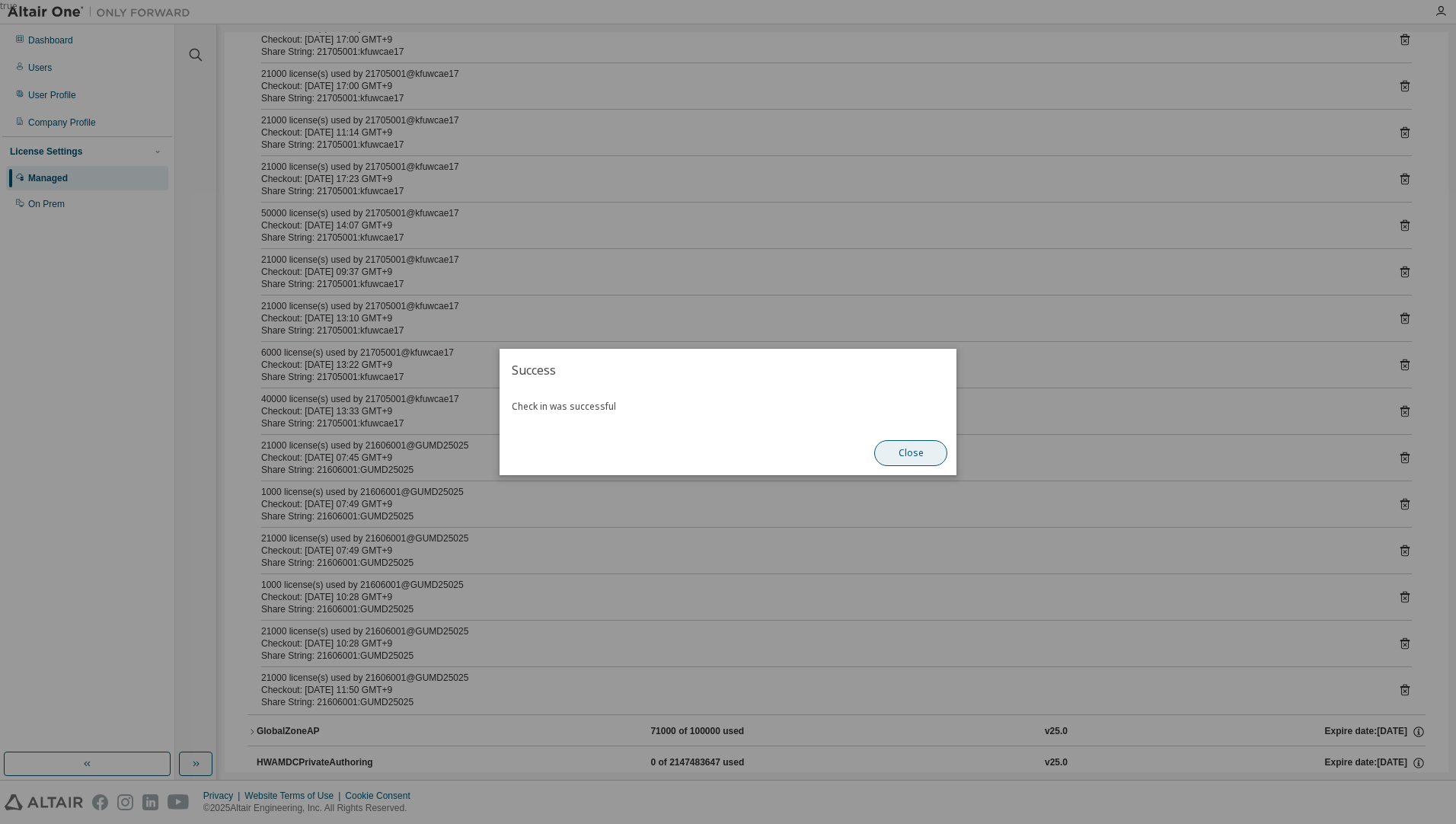
click at [930, 457] on button "Close" at bounding box center [910, 453] width 73 height 26
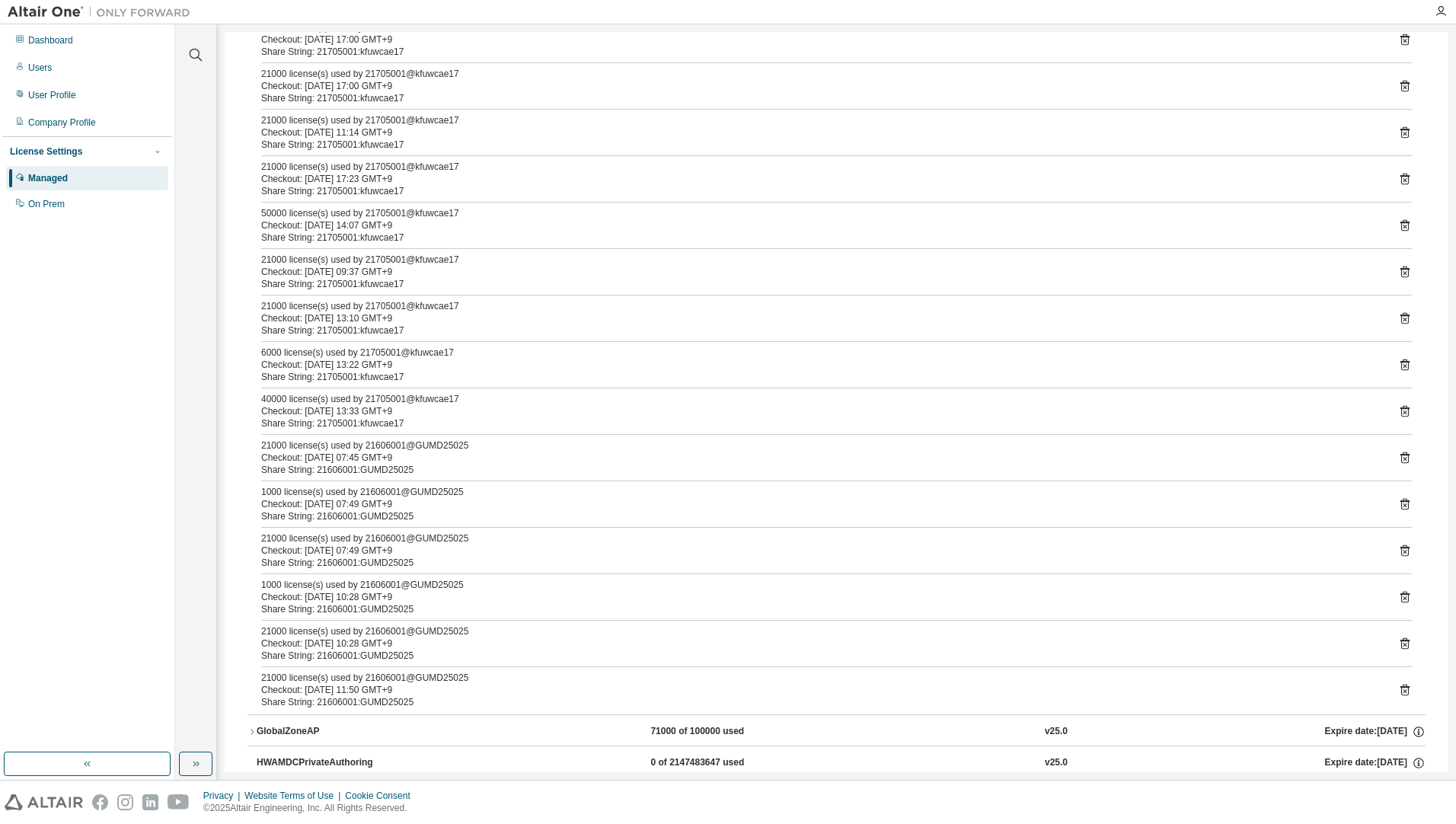
click at [1398, 505] on icon at bounding box center [1404, 503] width 14 height 14
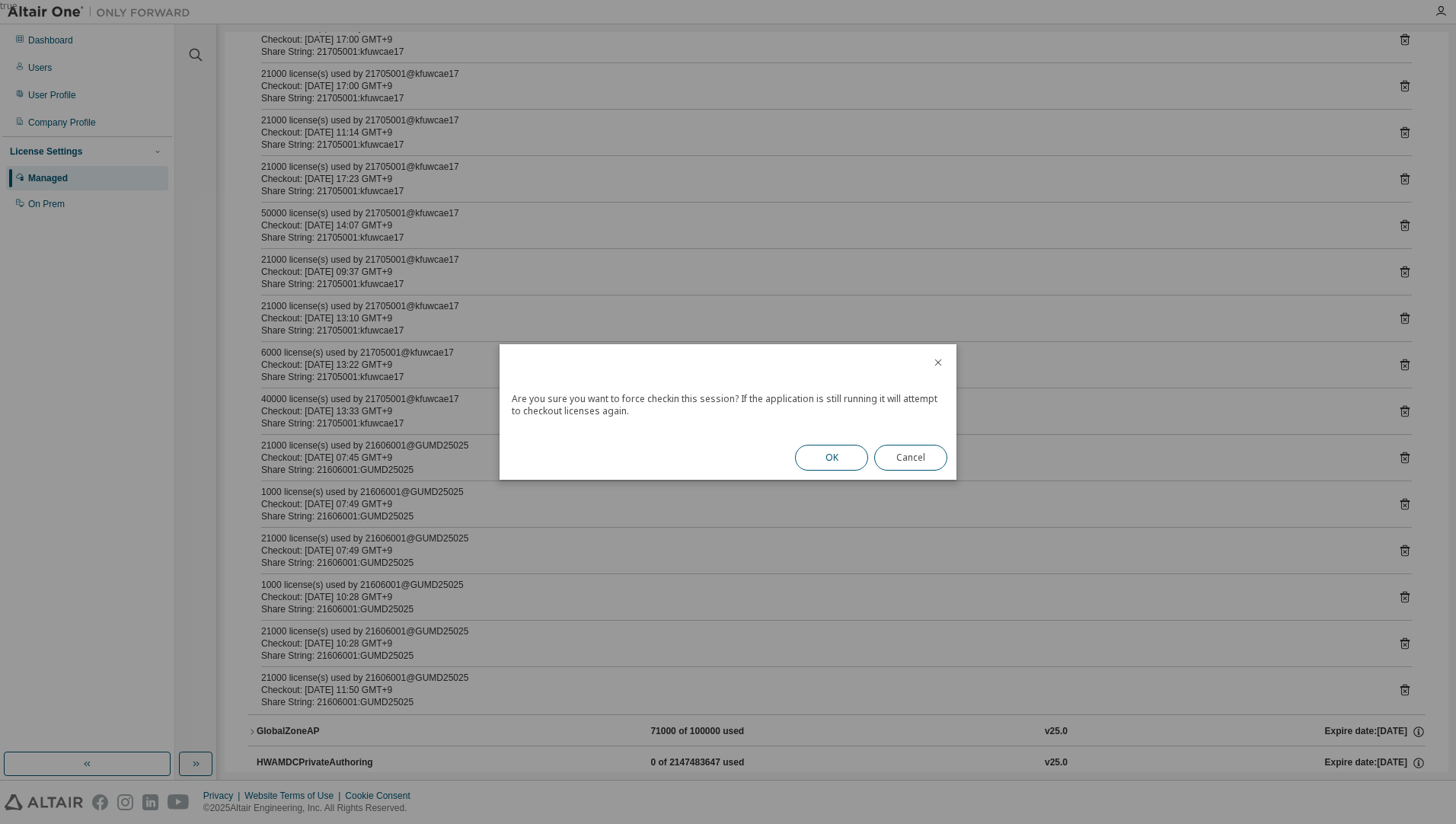
click at [842, 460] on button "OK" at bounding box center [831, 457] width 73 height 26
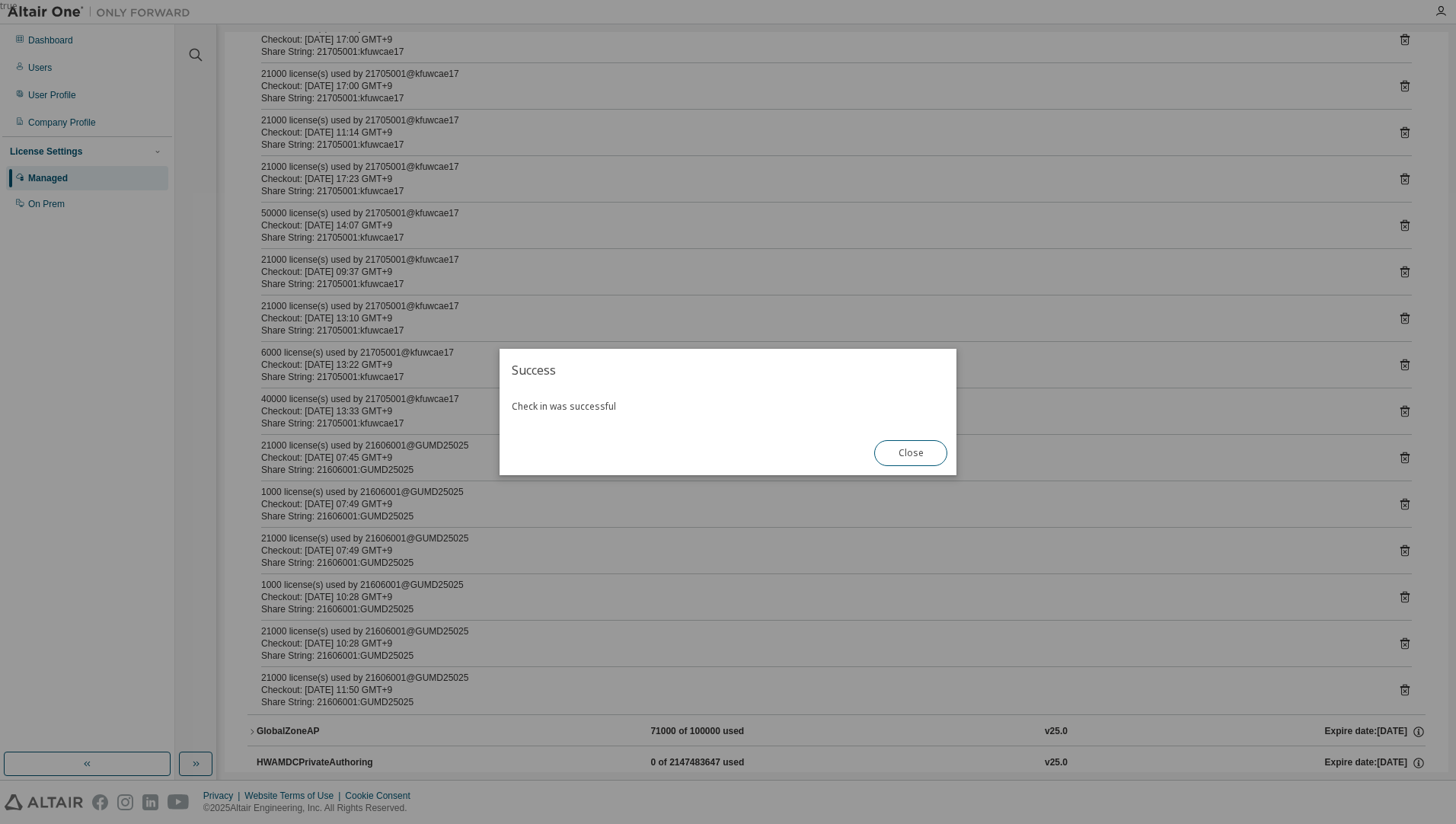
click at [911, 453] on button "Close" at bounding box center [910, 453] width 73 height 26
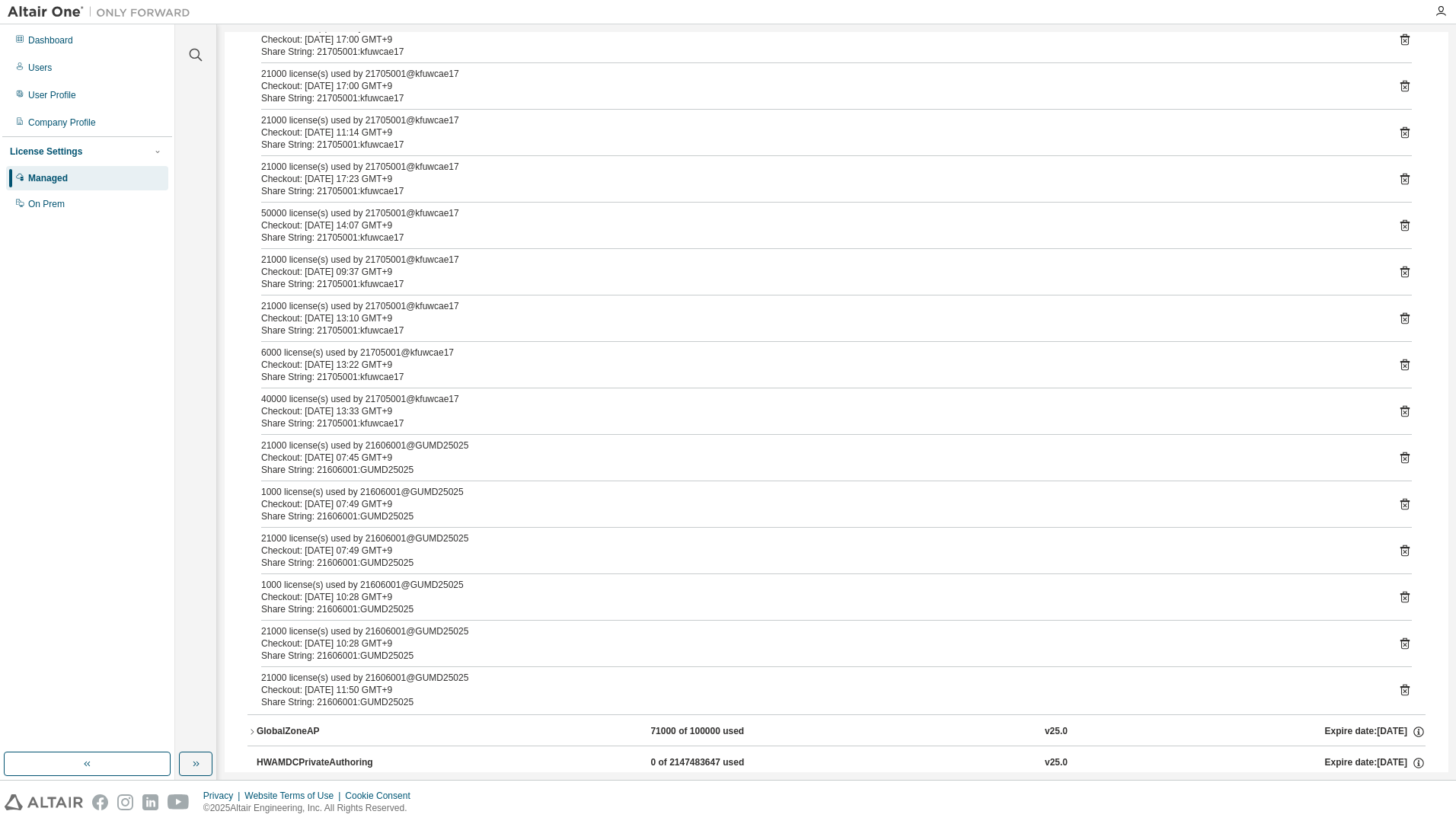
click at [1401, 460] on icon at bounding box center [1405, 458] width 9 height 11
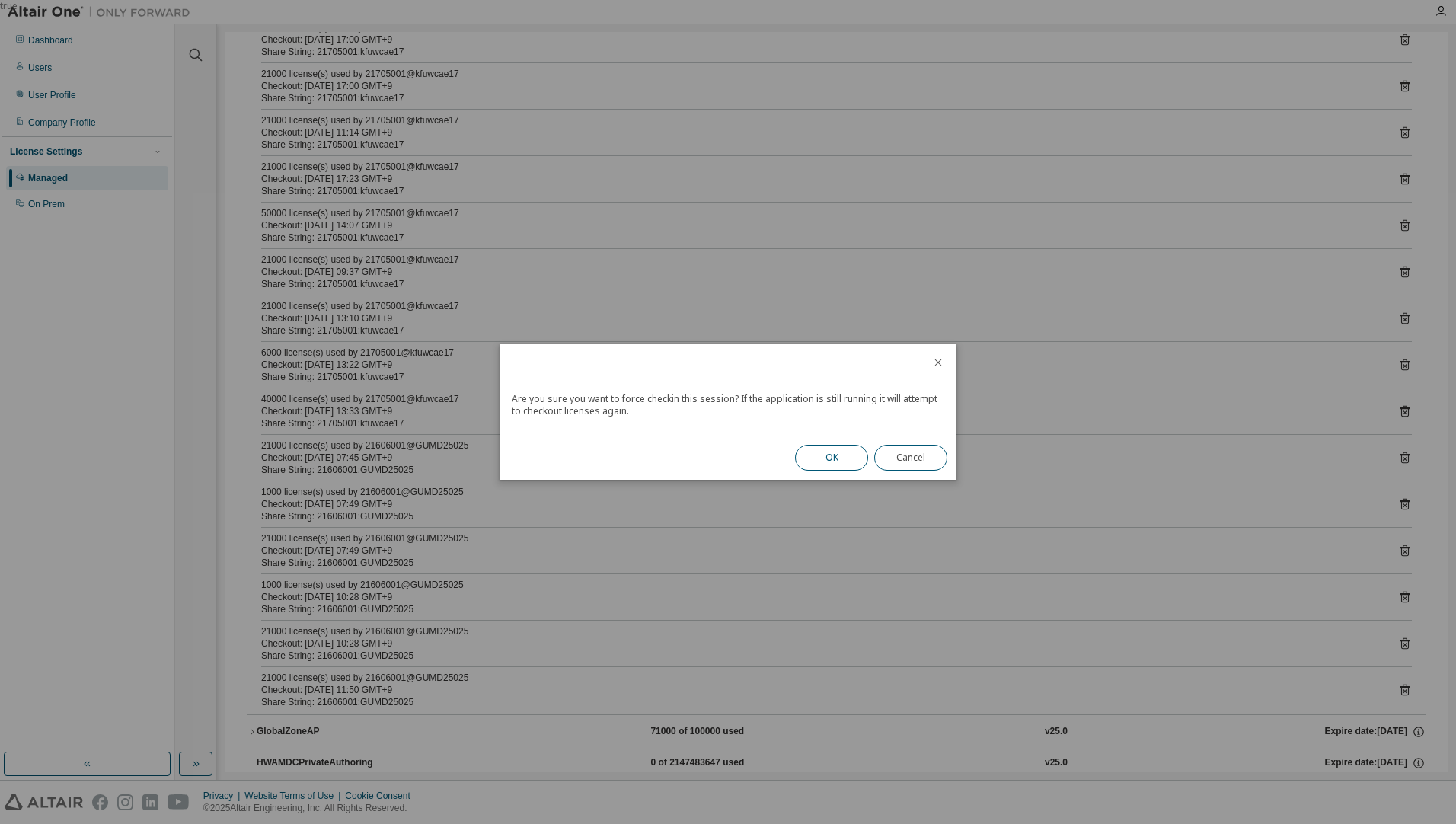
click at [837, 457] on button "OK" at bounding box center [831, 457] width 73 height 26
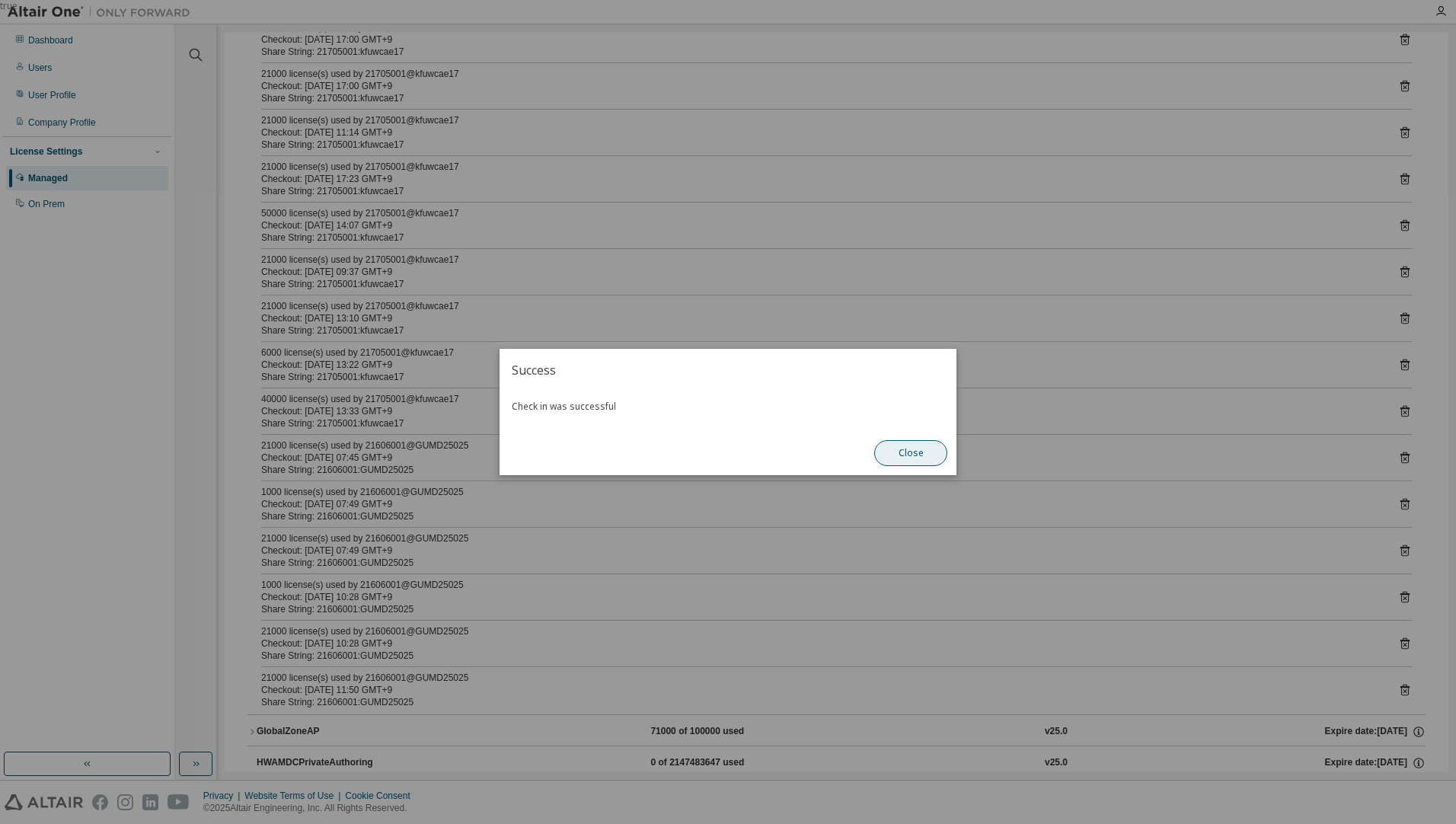
click at [903, 453] on button "Close" at bounding box center [910, 453] width 73 height 26
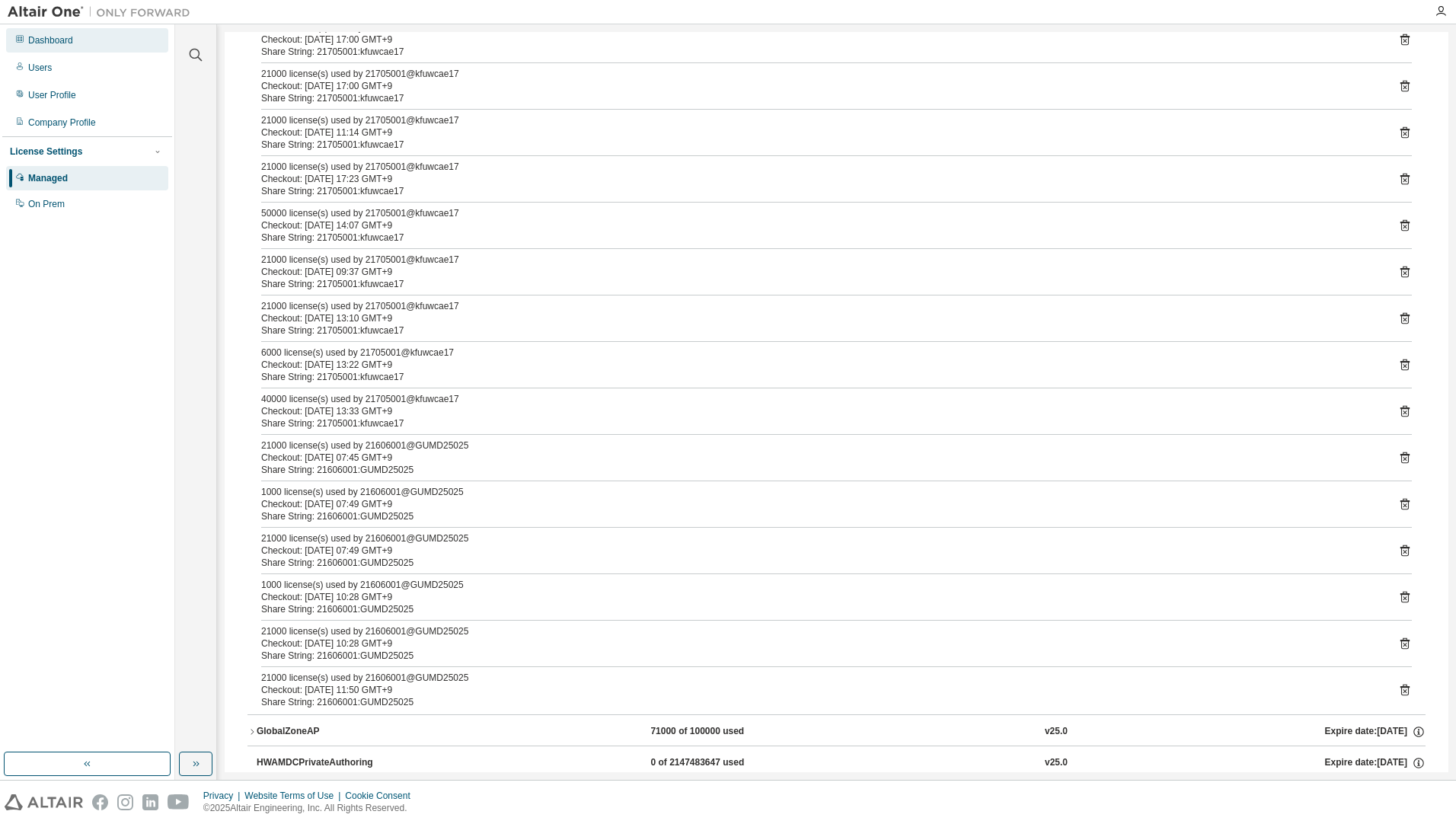
click at [42, 46] on div "Dashboard" at bounding box center [51, 40] width 45 height 12
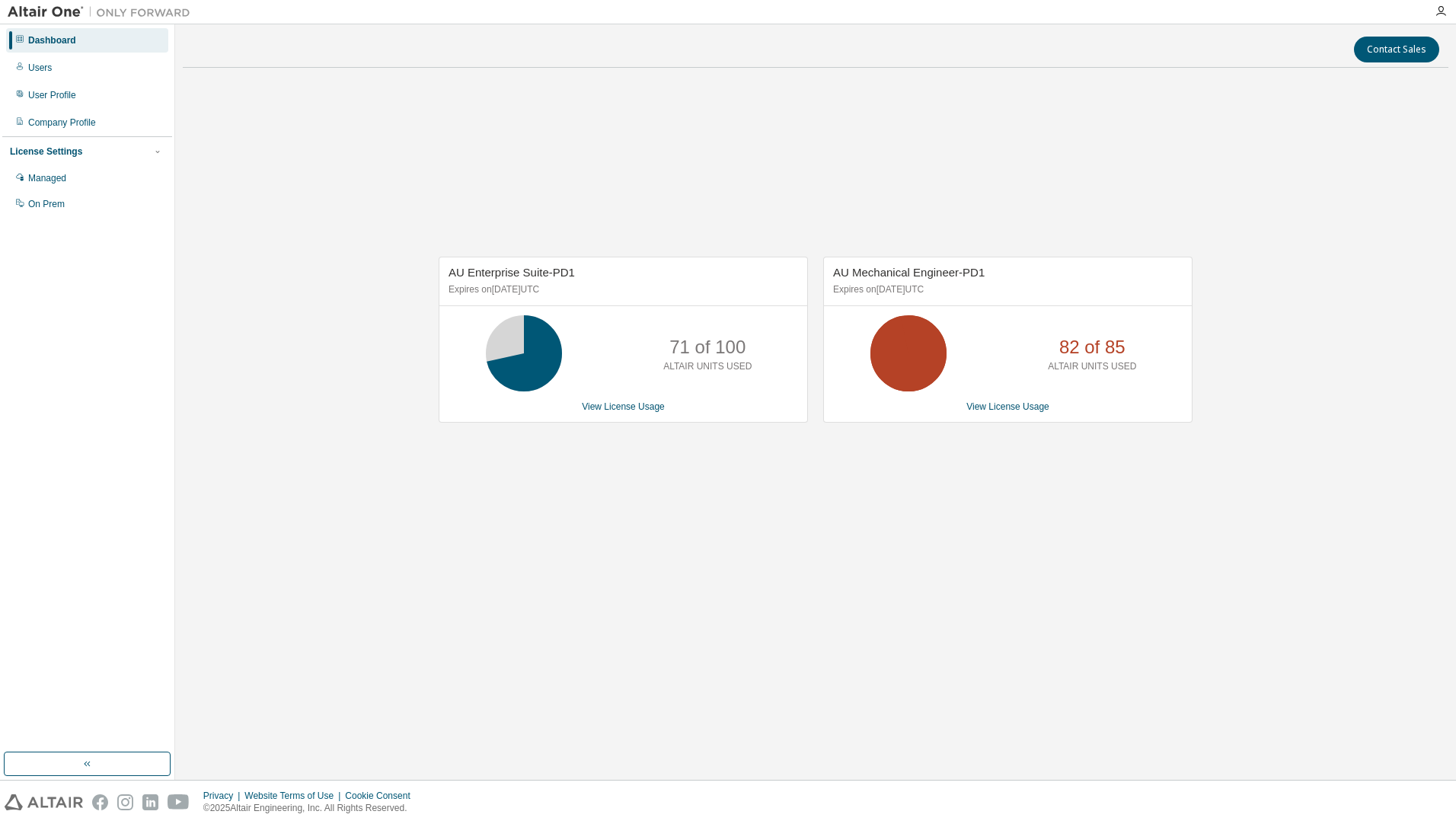
click at [619, 527] on div "AU Enterprise Suite-PD1 Expires on [DATE] UTC 71 of 100 ALTAIR UNITS USED View …" at bounding box center [815, 347] width 1266 height 536
click at [559, 492] on div "AU Enterprise Suite-PD1 Expires on [DATE] UTC 71 of 100 ALTAIR UNITS USED View …" at bounding box center [815, 347] width 1266 height 536
click at [556, 459] on div "AU Enterprise Suite-PD1 Expires on [DATE] UTC 71 of 100 ALTAIR UNITS USED View …" at bounding box center [815, 347] width 1266 height 536
click at [652, 166] on div "AU Enterprise Suite-PD1 Expires on April 1, 2026 UTC 71 of 100 ALTAIR UNITS USE…" at bounding box center [815, 347] width 1266 height 536
click at [515, 460] on div "AU Enterprise Suite-PD1 Expires on [DATE] UTC 71 of 100 ALTAIR UNITS USED View …" at bounding box center [815, 347] width 1266 height 536
